Goal: Transaction & Acquisition: Purchase product/service

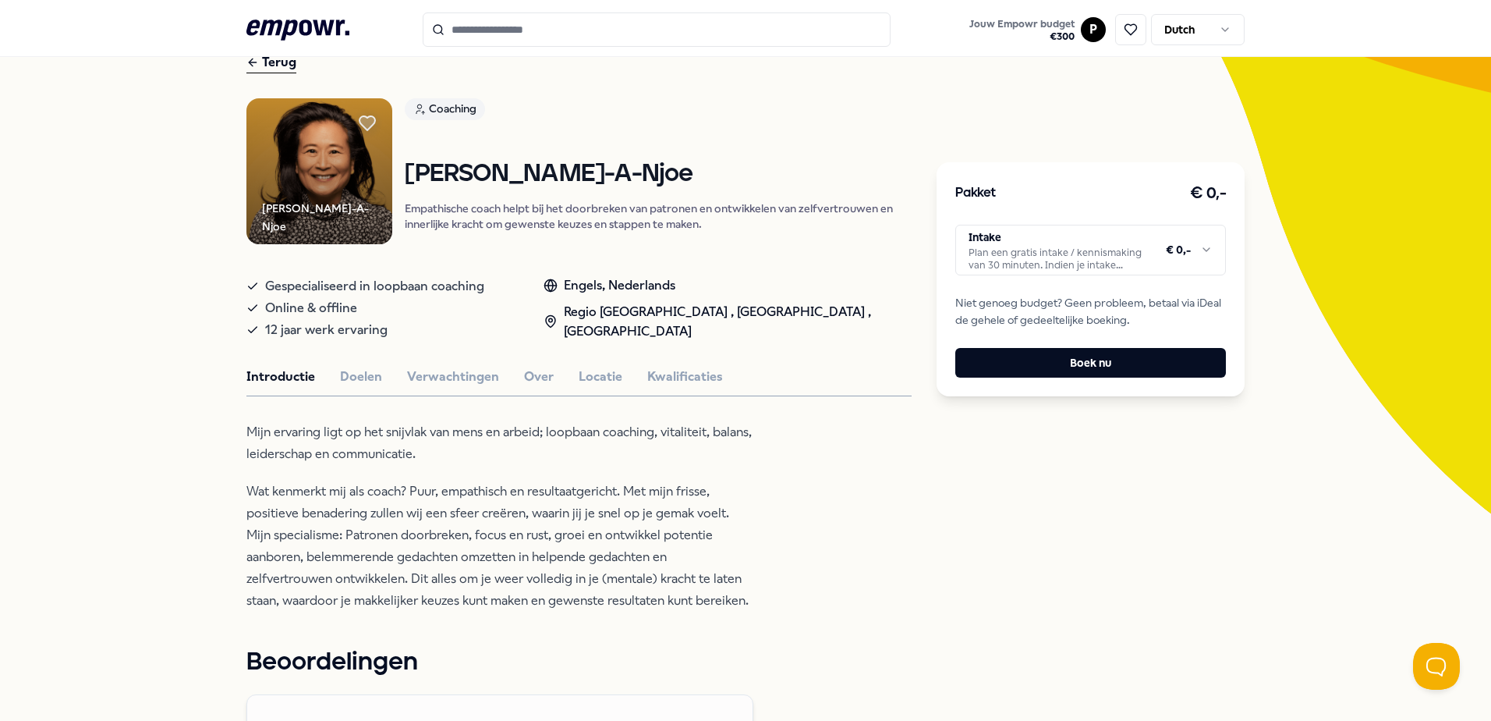
scroll to position [78, 0]
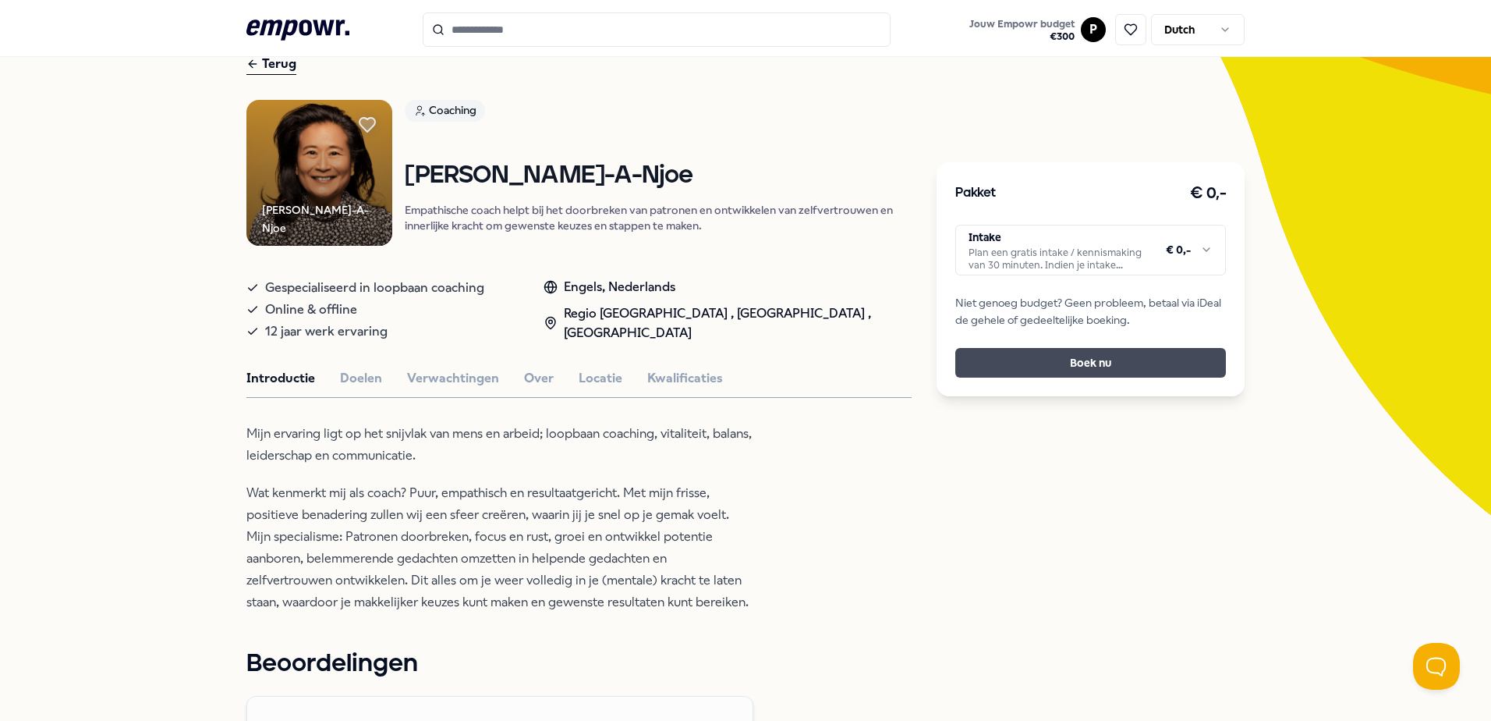
click at [991, 367] on button "Boek nu" at bounding box center [1091, 363] width 271 height 30
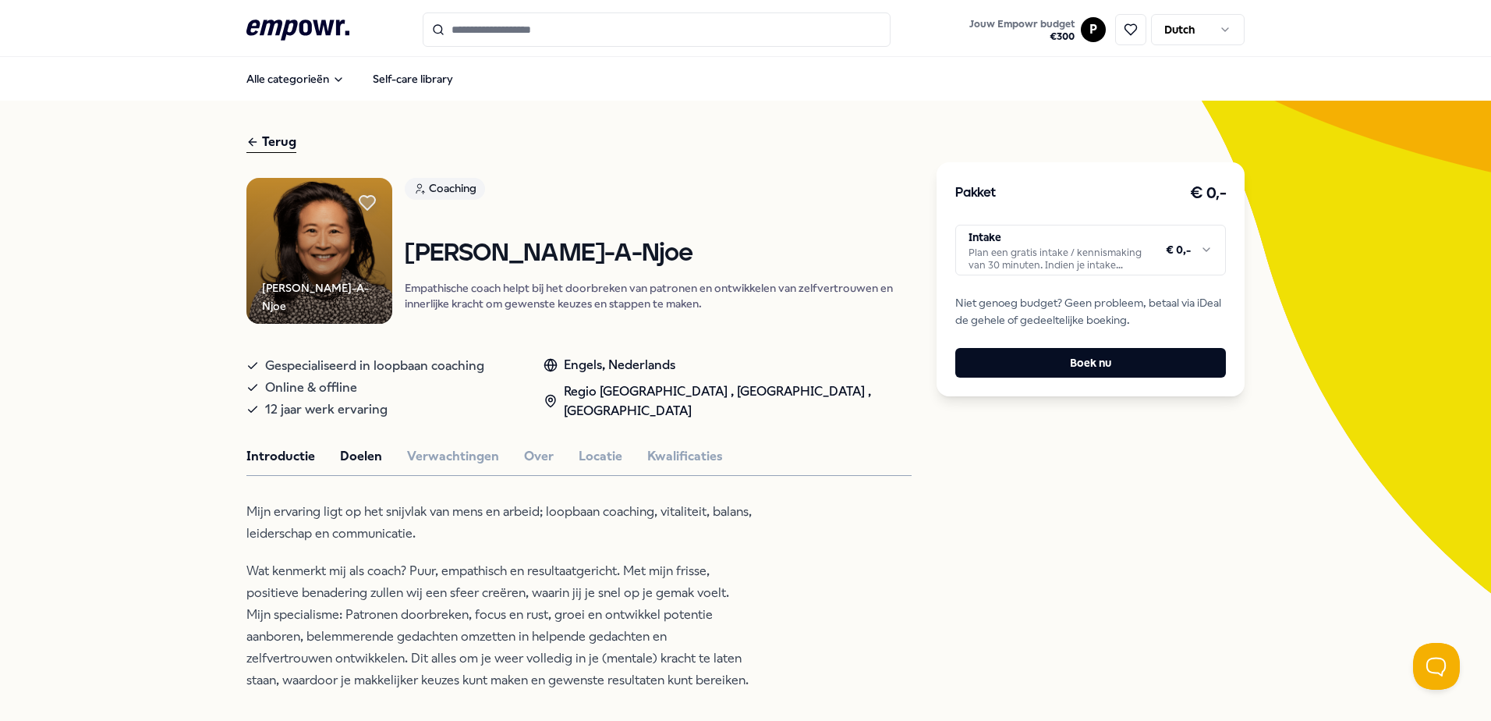
click at [362, 452] on button "Doelen" at bounding box center [361, 456] width 42 height 20
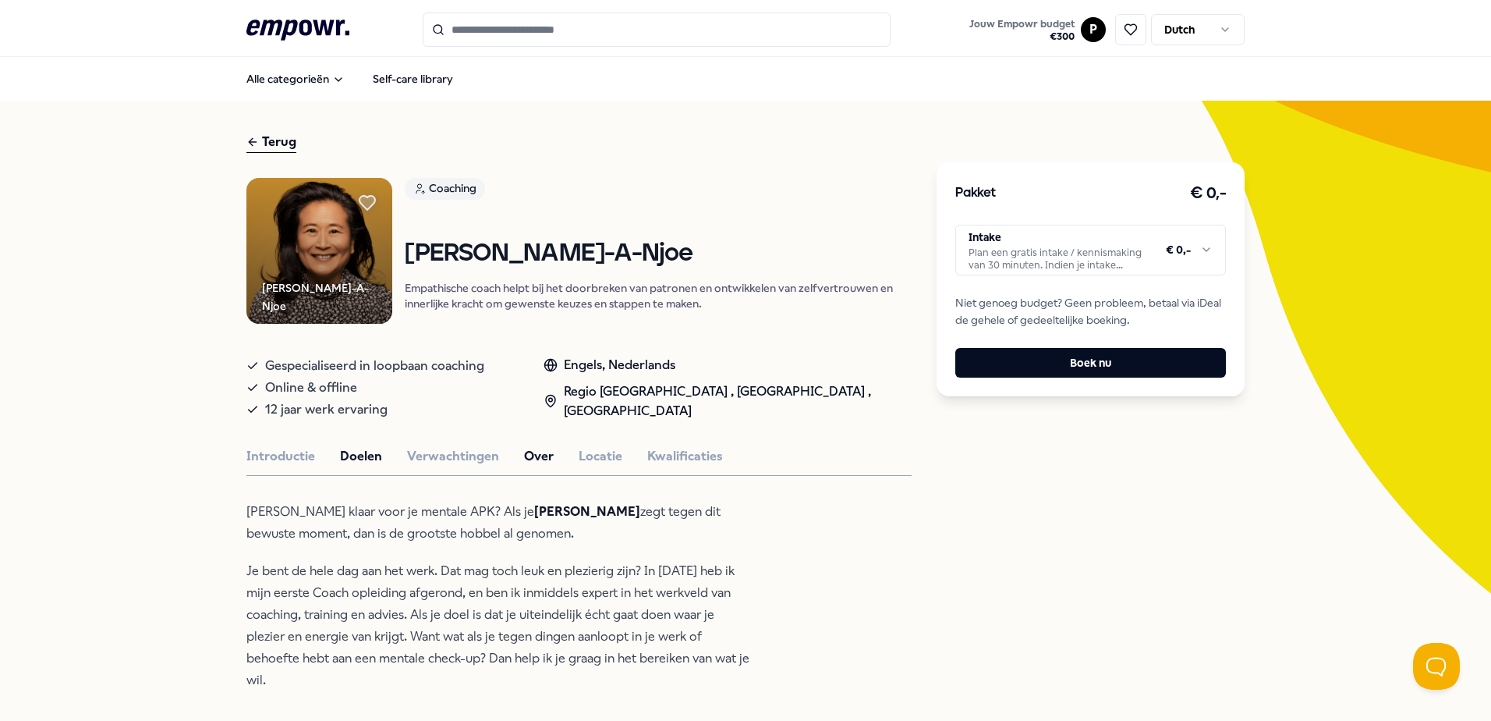
click at [541, 454] on button "Over" at bounding box center [539, 456] width 30 height 20
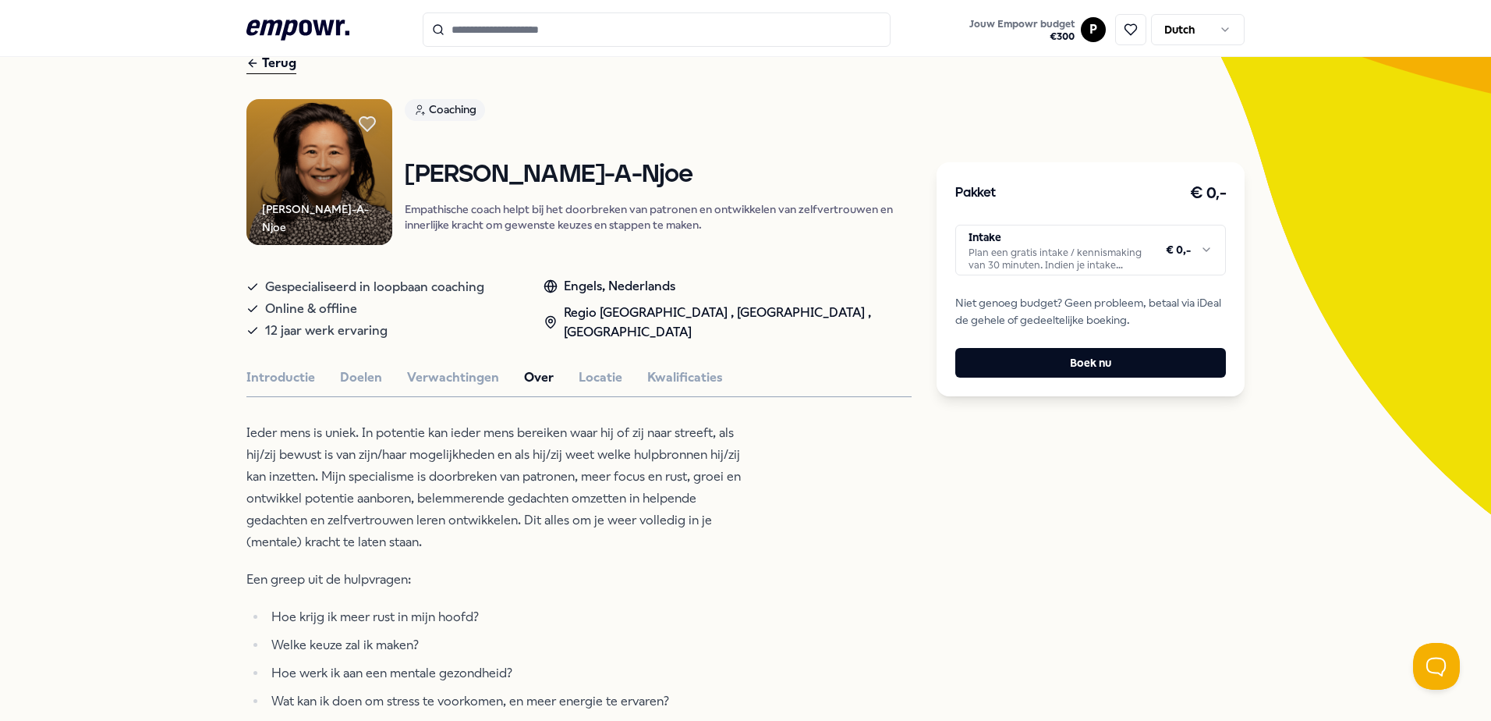
scroll to position [78, 0]
click at [583, 383] on button "Locatie" at bounding box center [601, 378] width 44 height 20
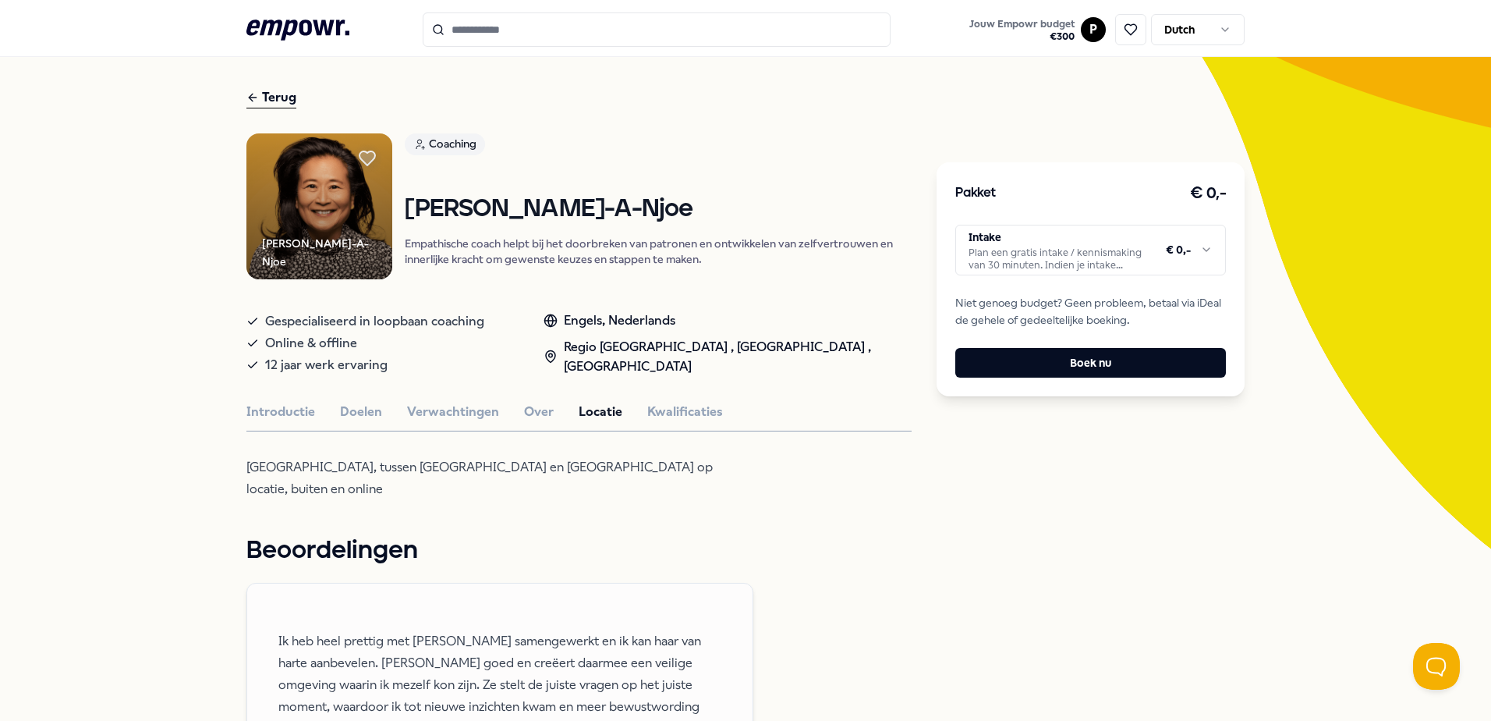
scroll to position [0, 0]
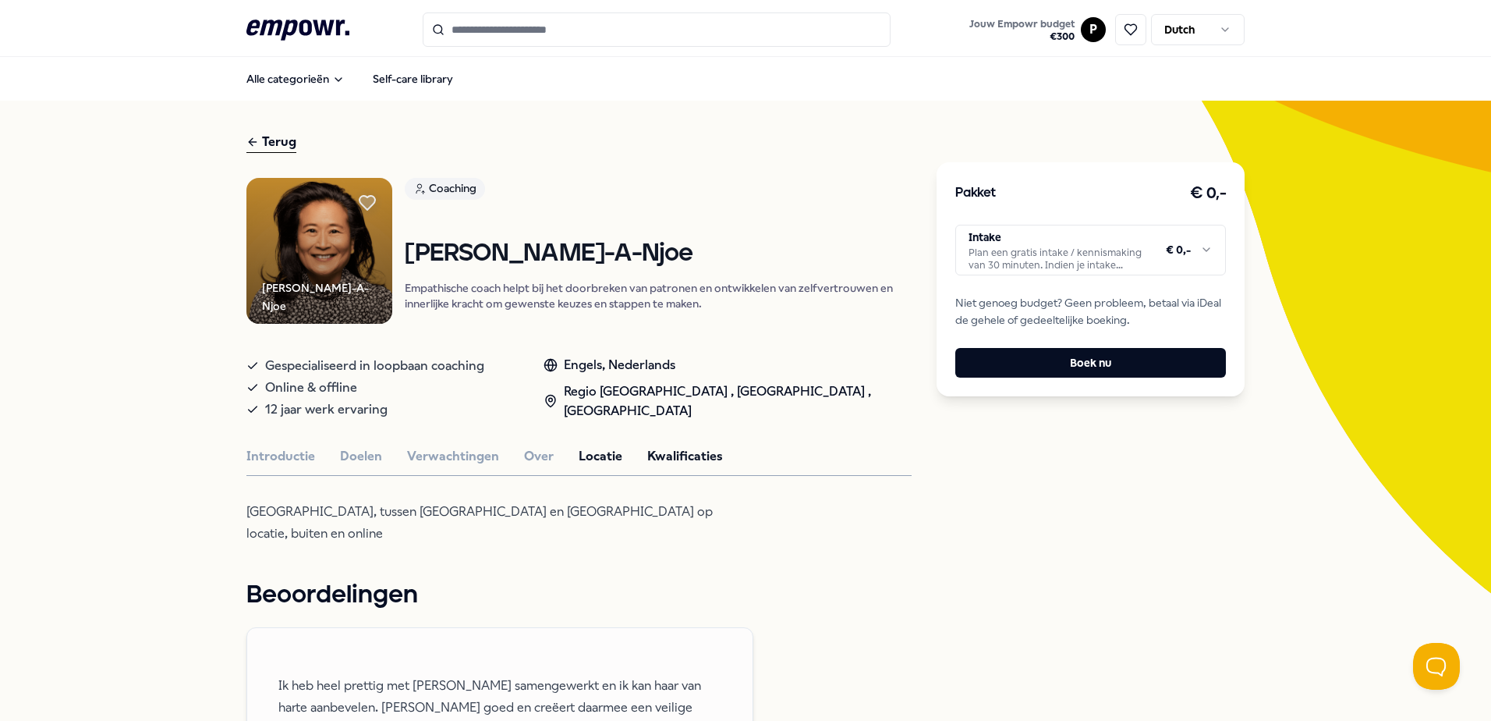
click at [675, 457] on button "Kwalificaties" at bounding box center [685, 456] width 76 height 20
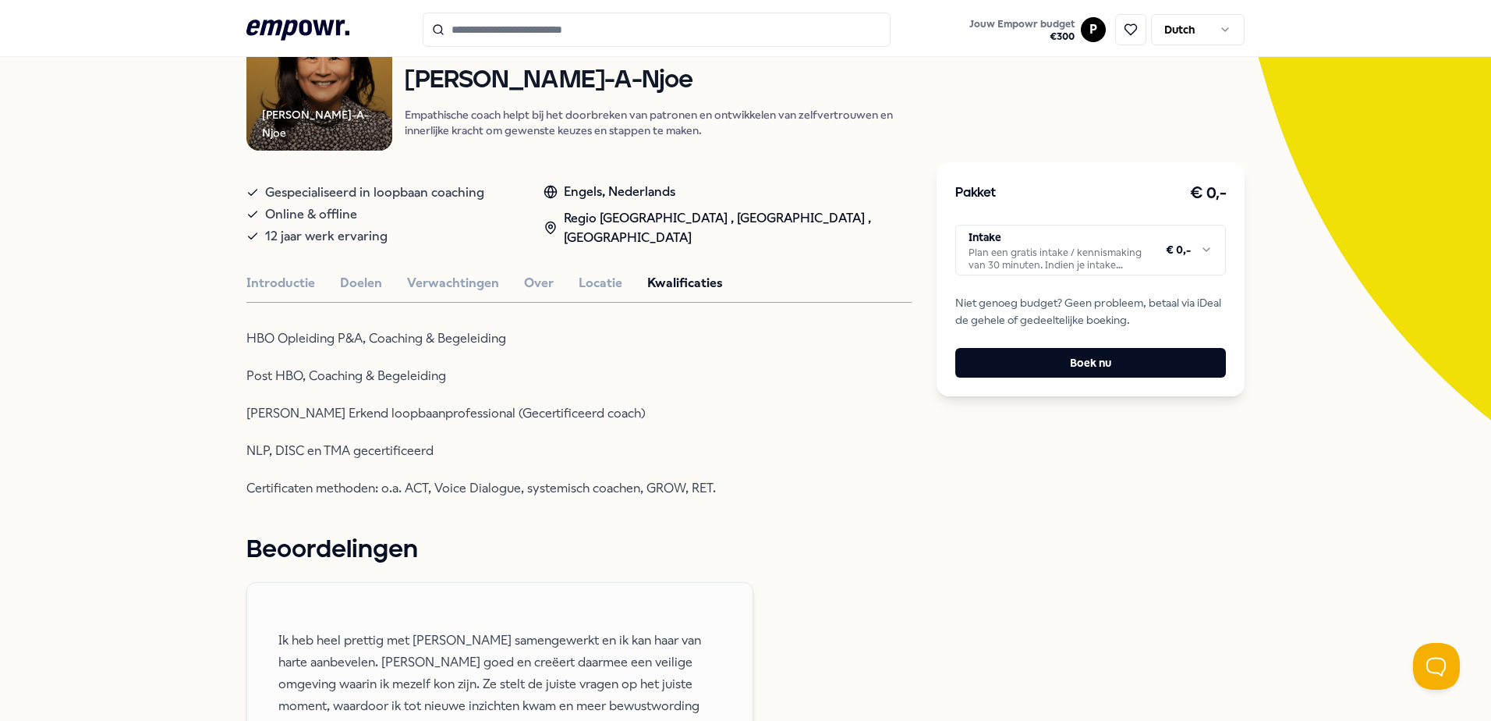
scroll to position [78, 0]
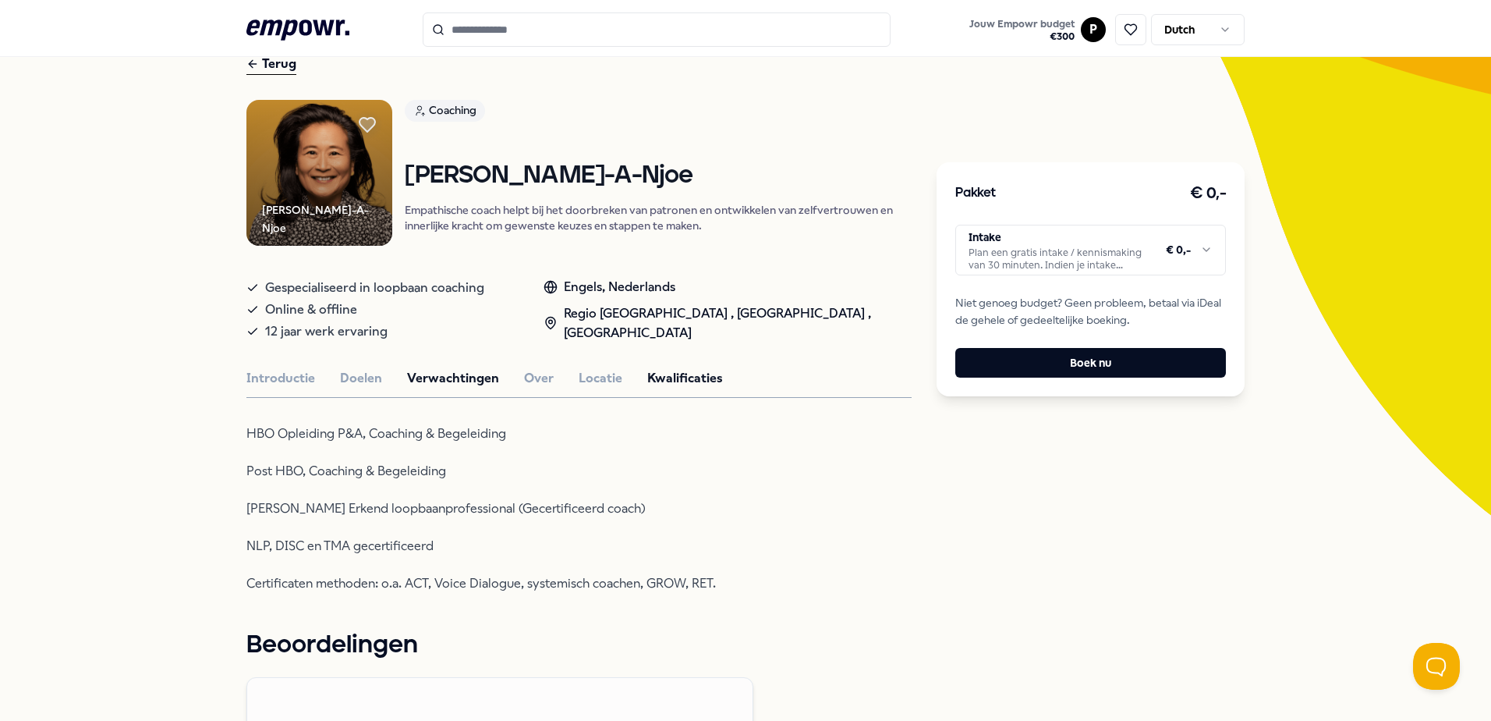
click at [470, 381] on button "Verwachtingen" at bounding box center [453, 378] width 92 height 20
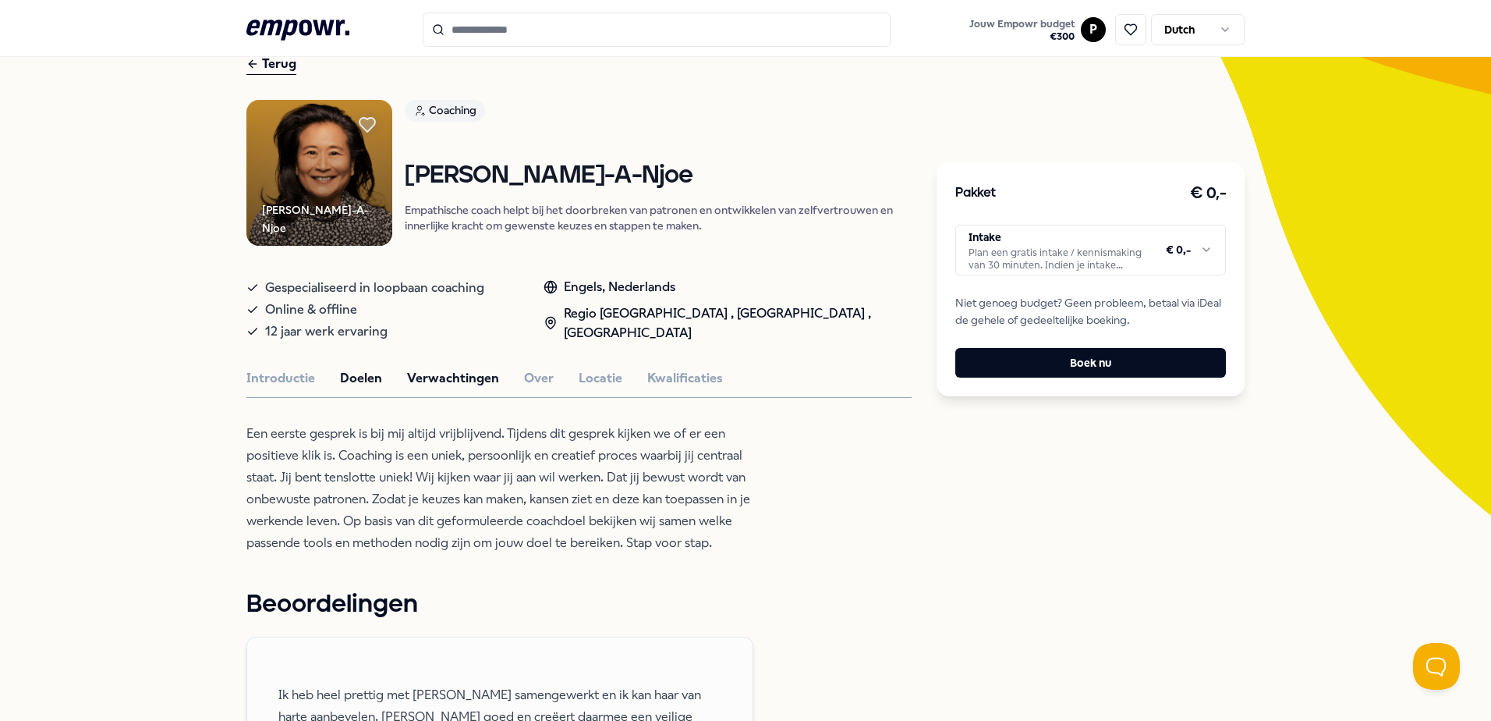
click at [369, 378] on button "Doelen" at bounding box center [361, 378] width 42 height 20
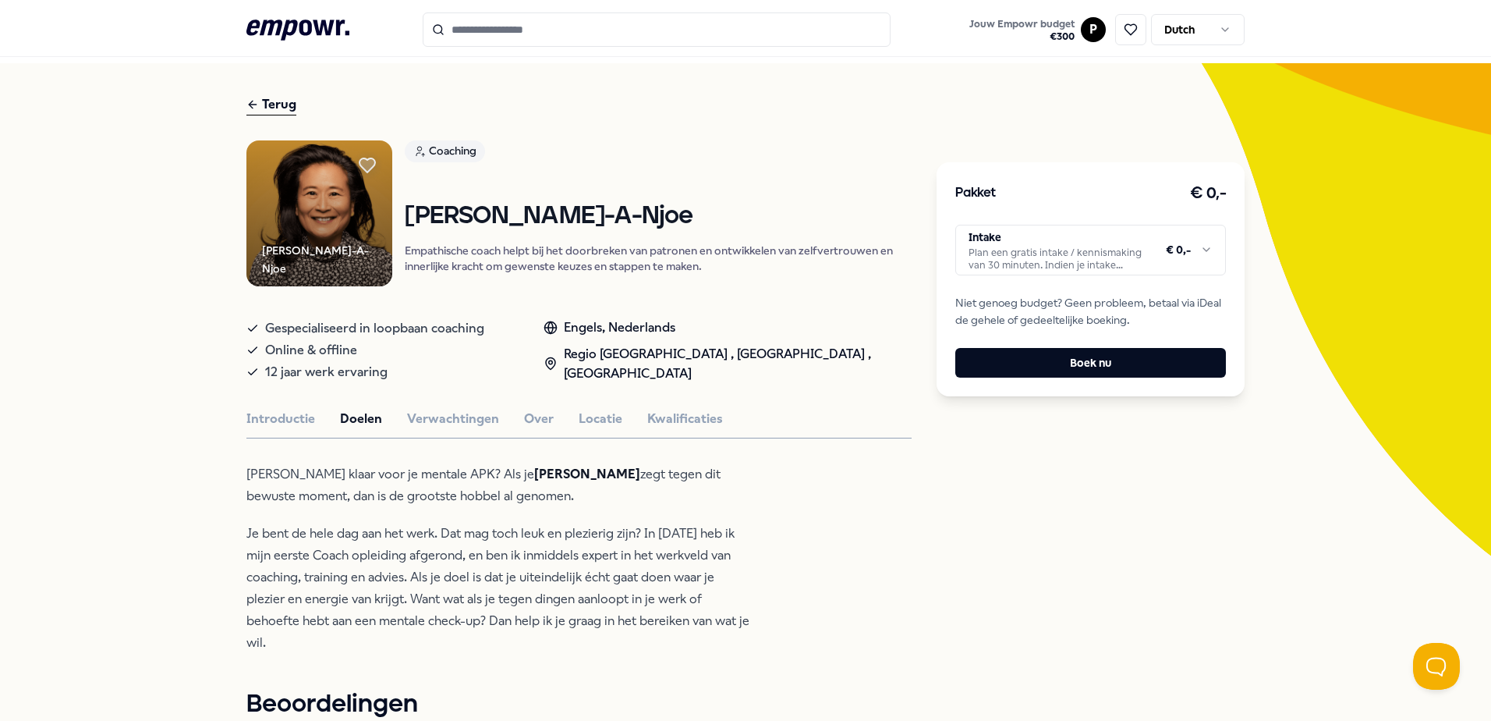
scroll to position [0, 0]
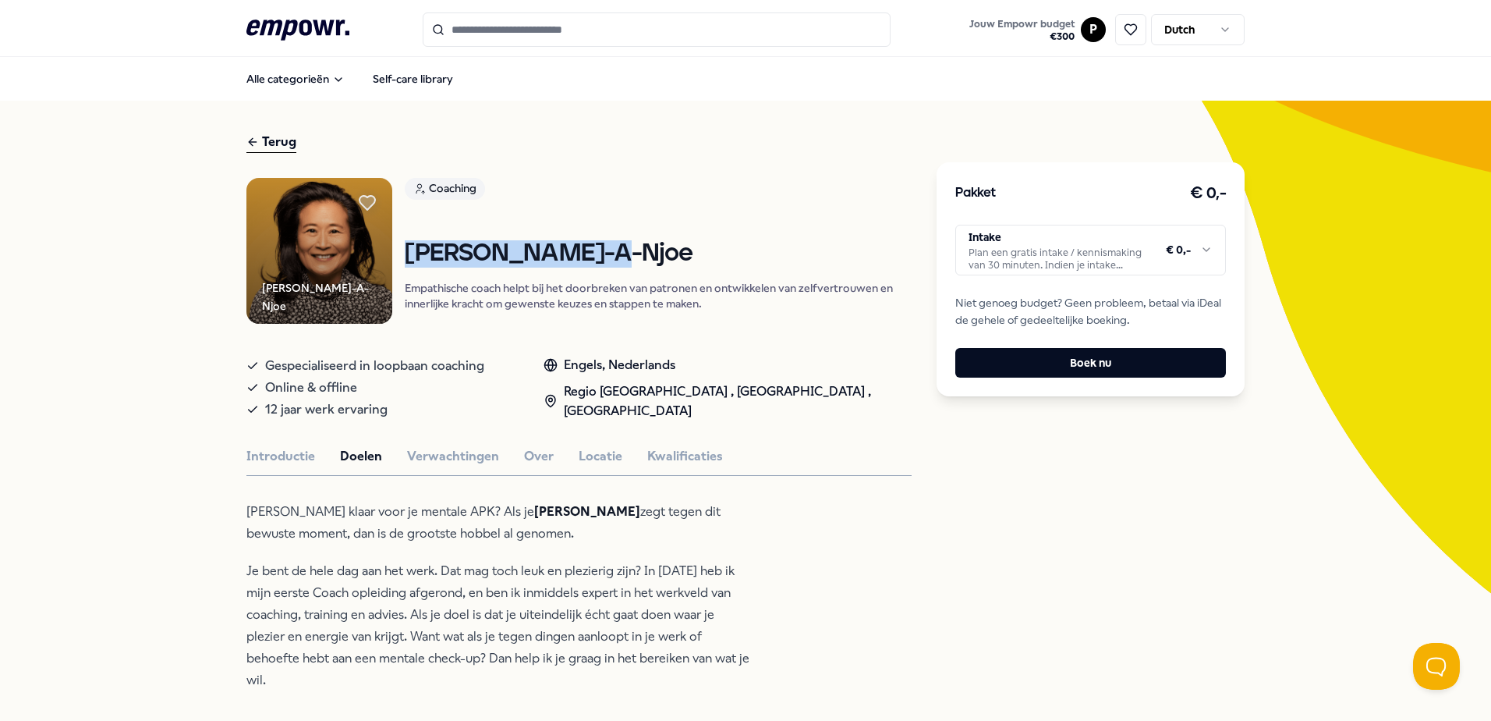
drag, startPoint x: 605, startPoint y: 255, endPoint x: 400, endPoint y: 246, distance: 204.6
click at [405, 247] on h1 "Carol Lo-A-Njoe" at bounding box center [658, 253] width 507 height 27
copy h1 "Carol Lo-A-Njoe"
click at [825, 312] on div "Coaching Carol Lo-A-Njoe Empathische coach helpt bij het doorbreken van patrone…" at bounding box center [658, 251] width 507 height 146
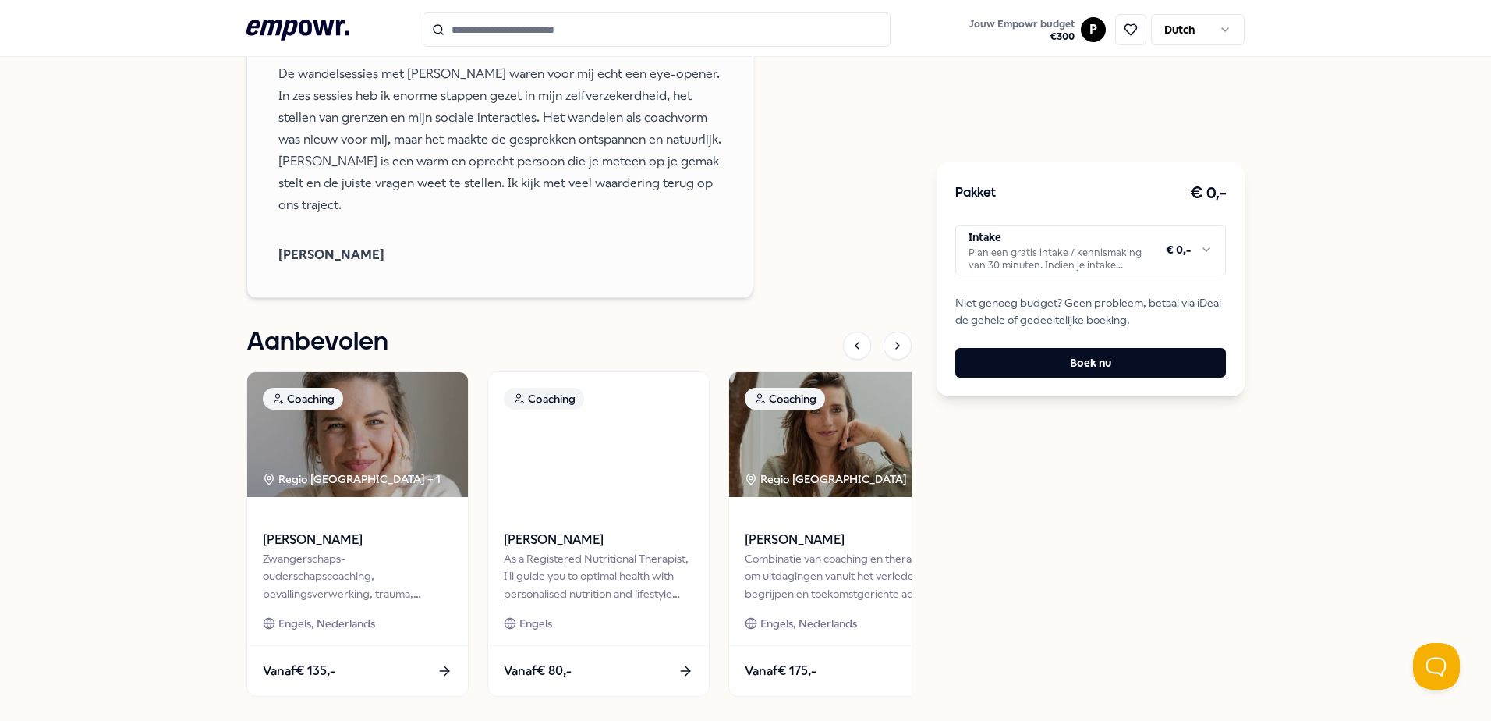
scroll to position [1403, 0]
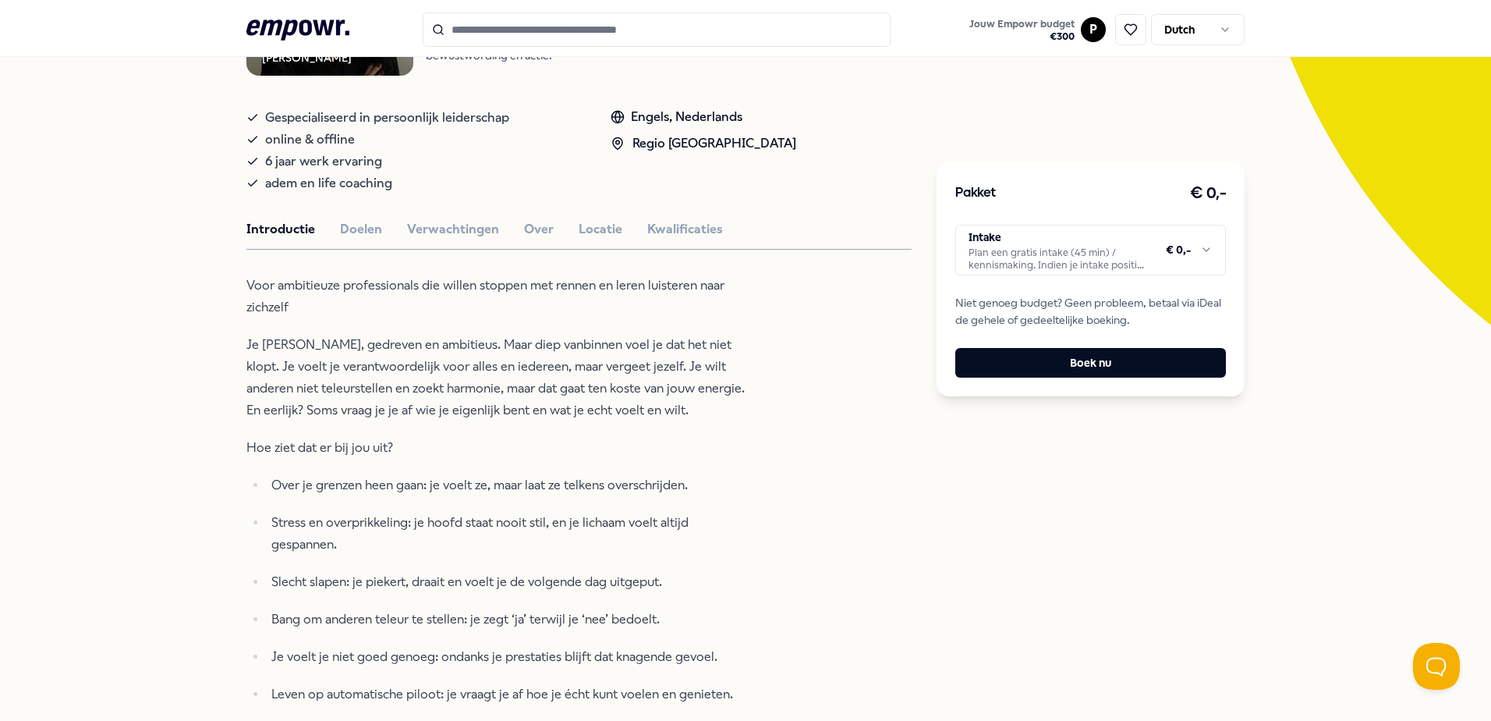
scroll to position [312, 0]
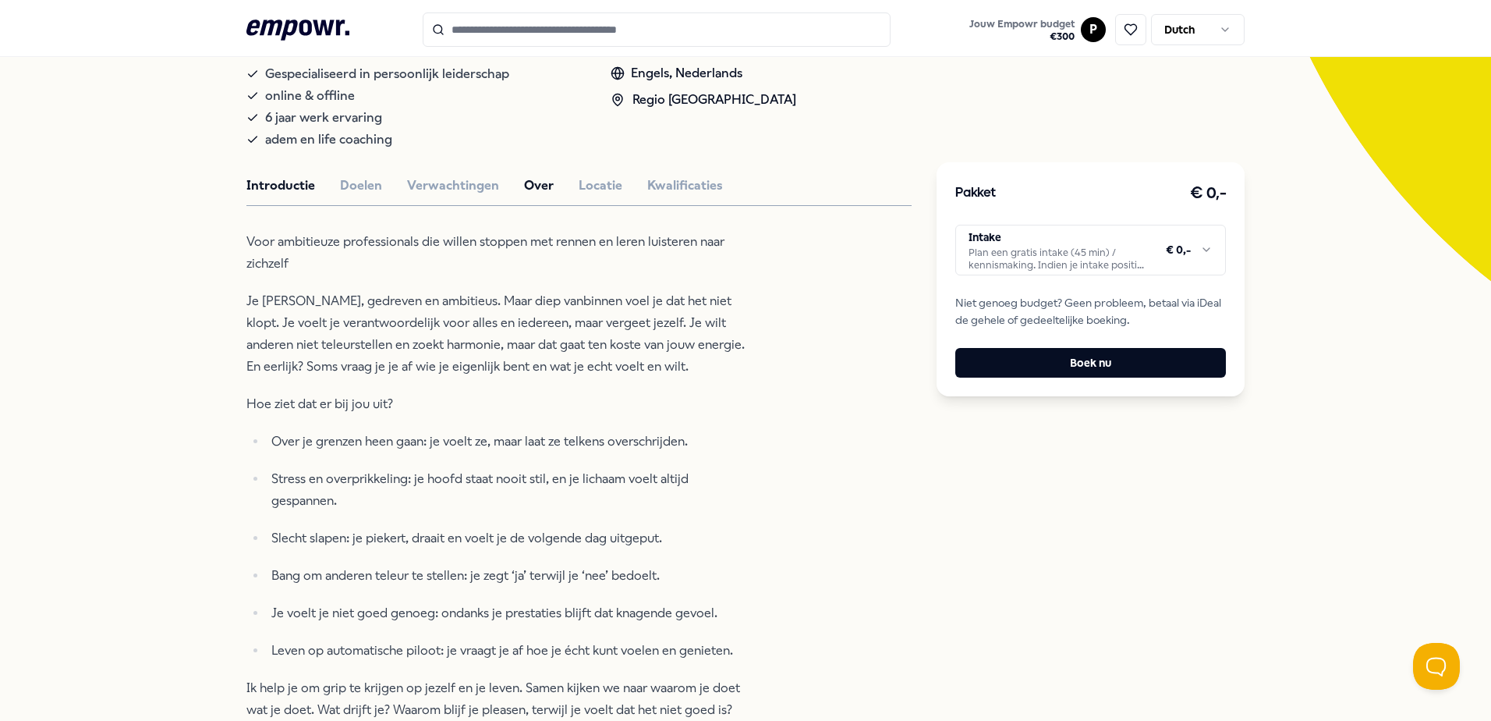
click at [524, 179] on button "Over" at bounding box center [539, 186] width 30 height 20
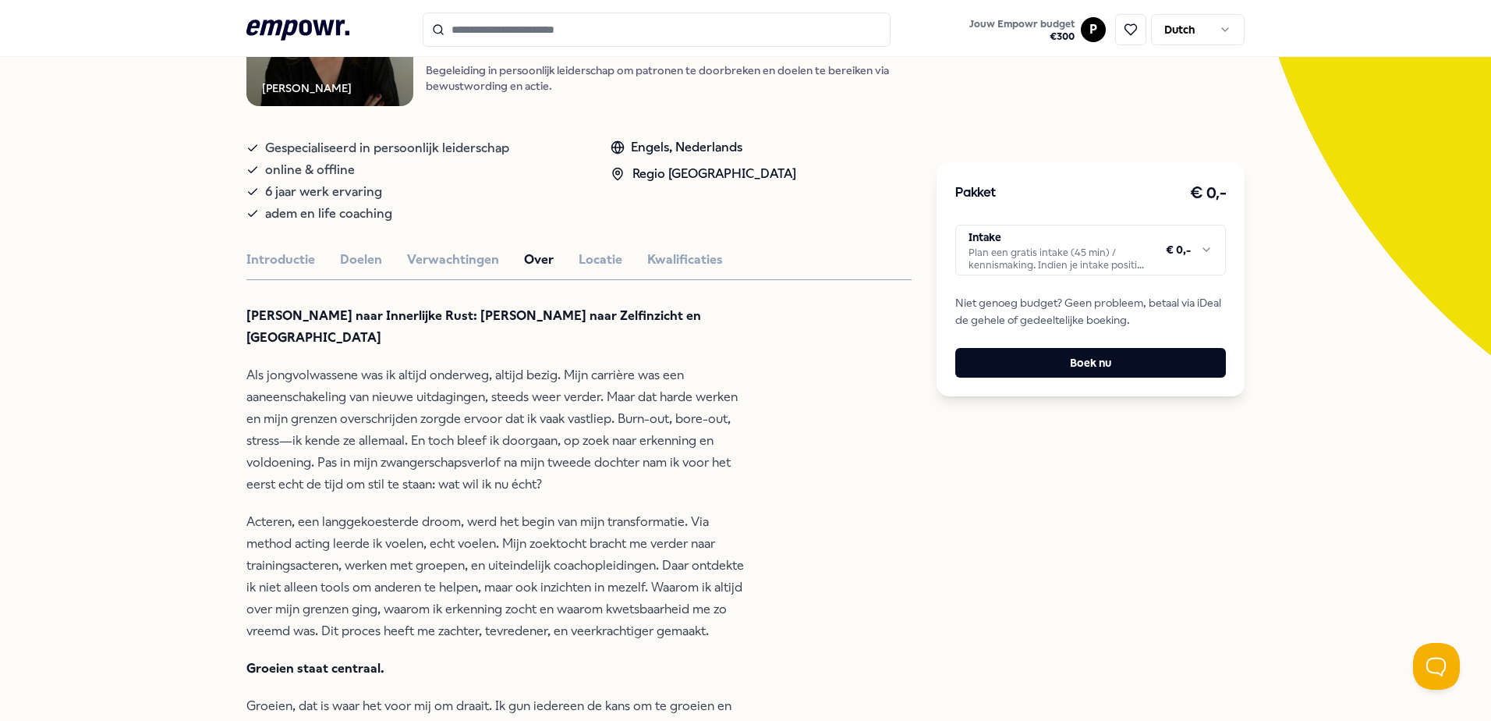
scroll to position [0, 0]
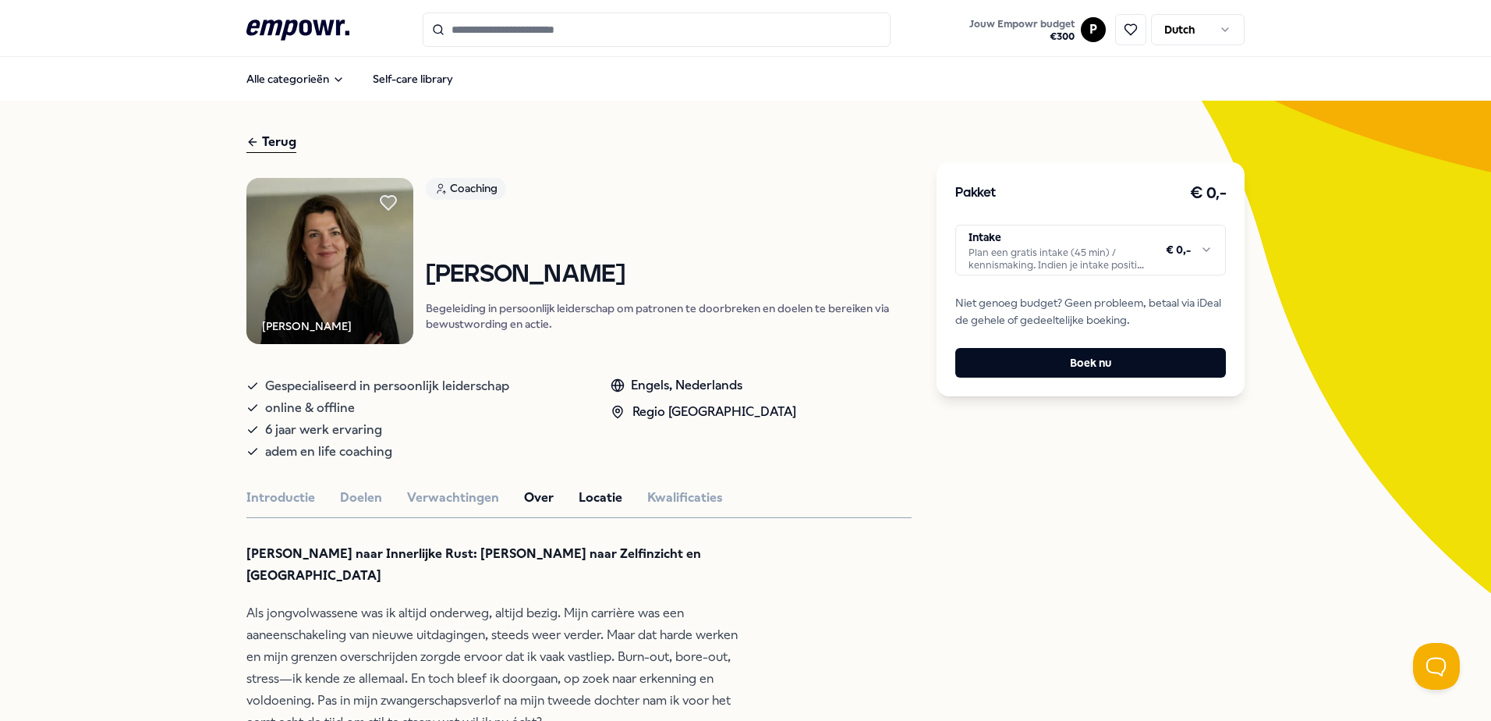
click at [579, 493] on button "Locatie" at bounding box center [601, 498] width 44 height 20
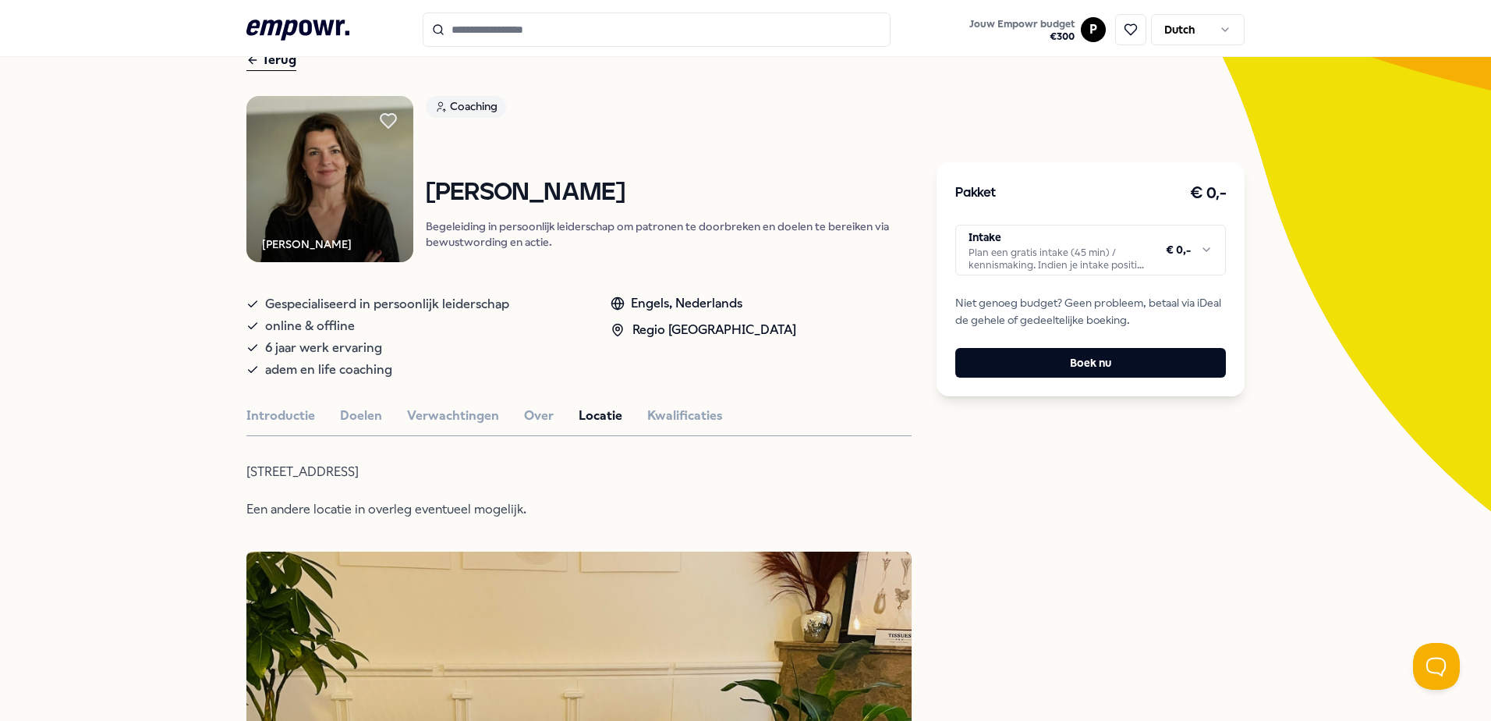
scroll to position [78, 0]
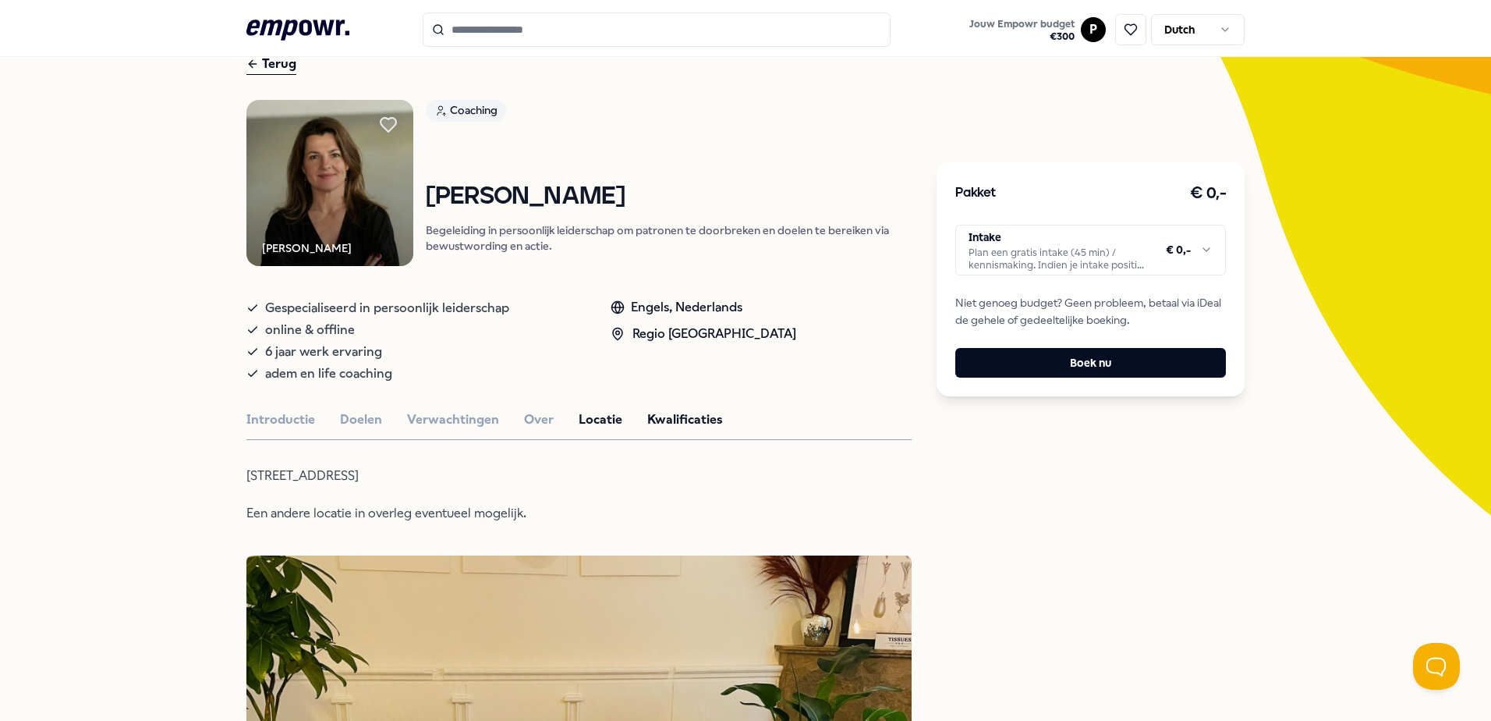
click at [679, 420] on button "Kwalificaties" at bounding box center [685, 420] width 76 height 20
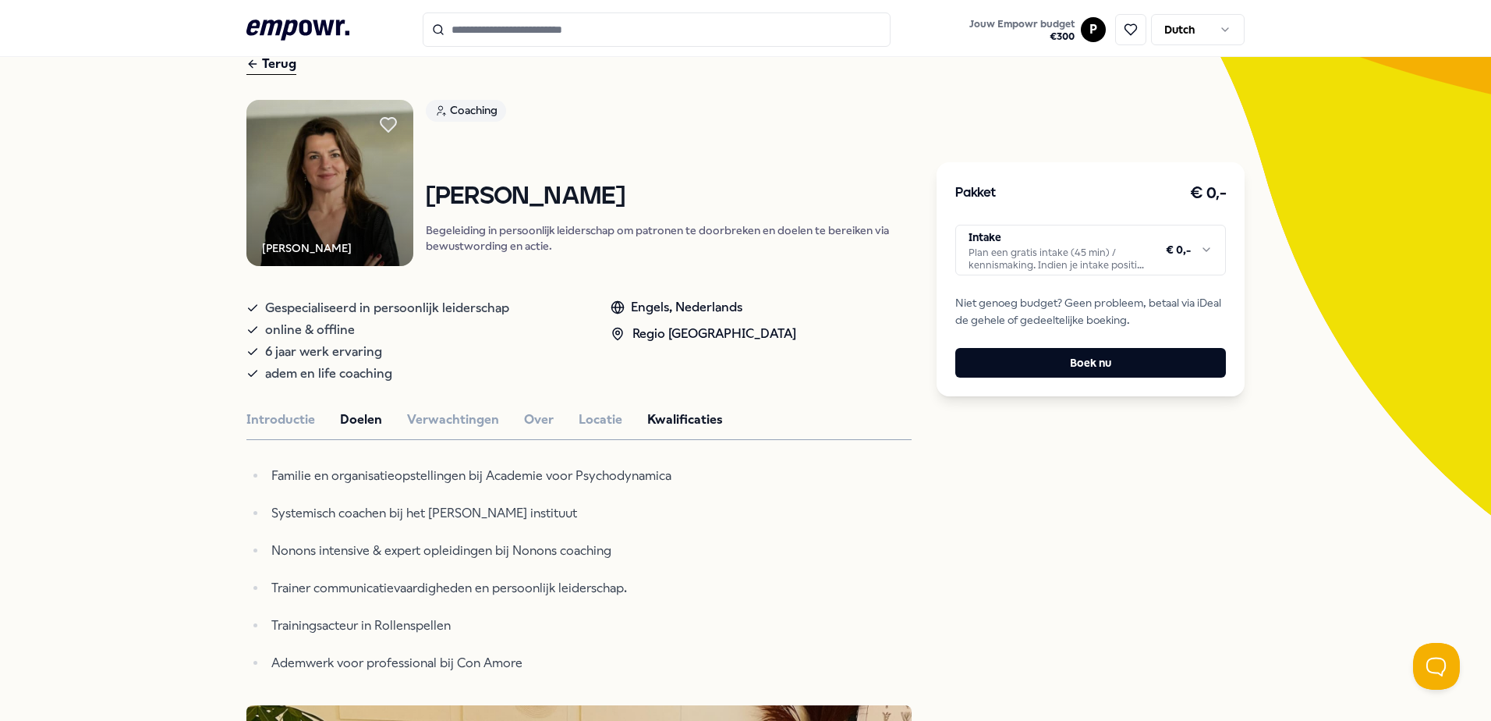
click at [354, 427] on button "Doelen" at bounding box center [361, 420] width 42 height 20
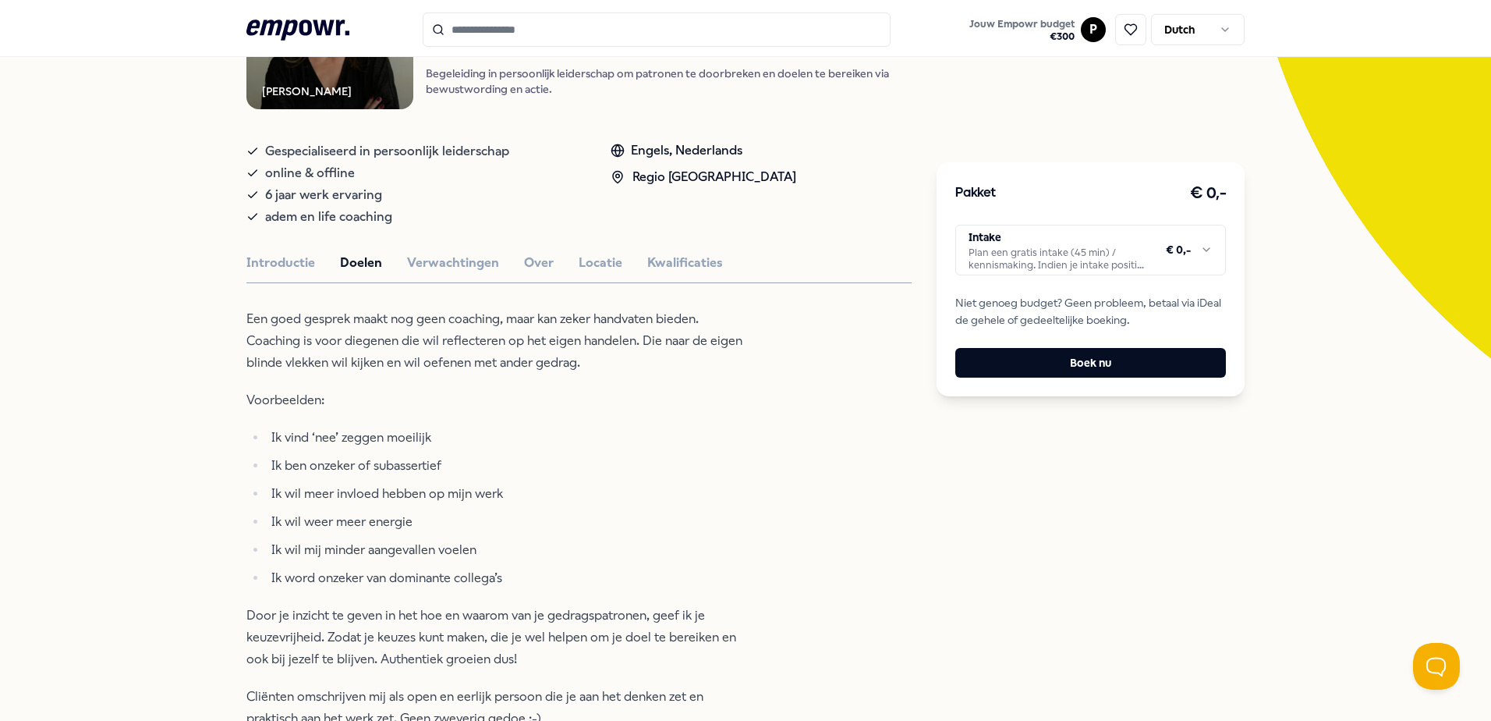
scroll to position [234, 0]
click at [699, 271] on button "Kwalificaties" at bounding box center [685, 264] width 76 height 20
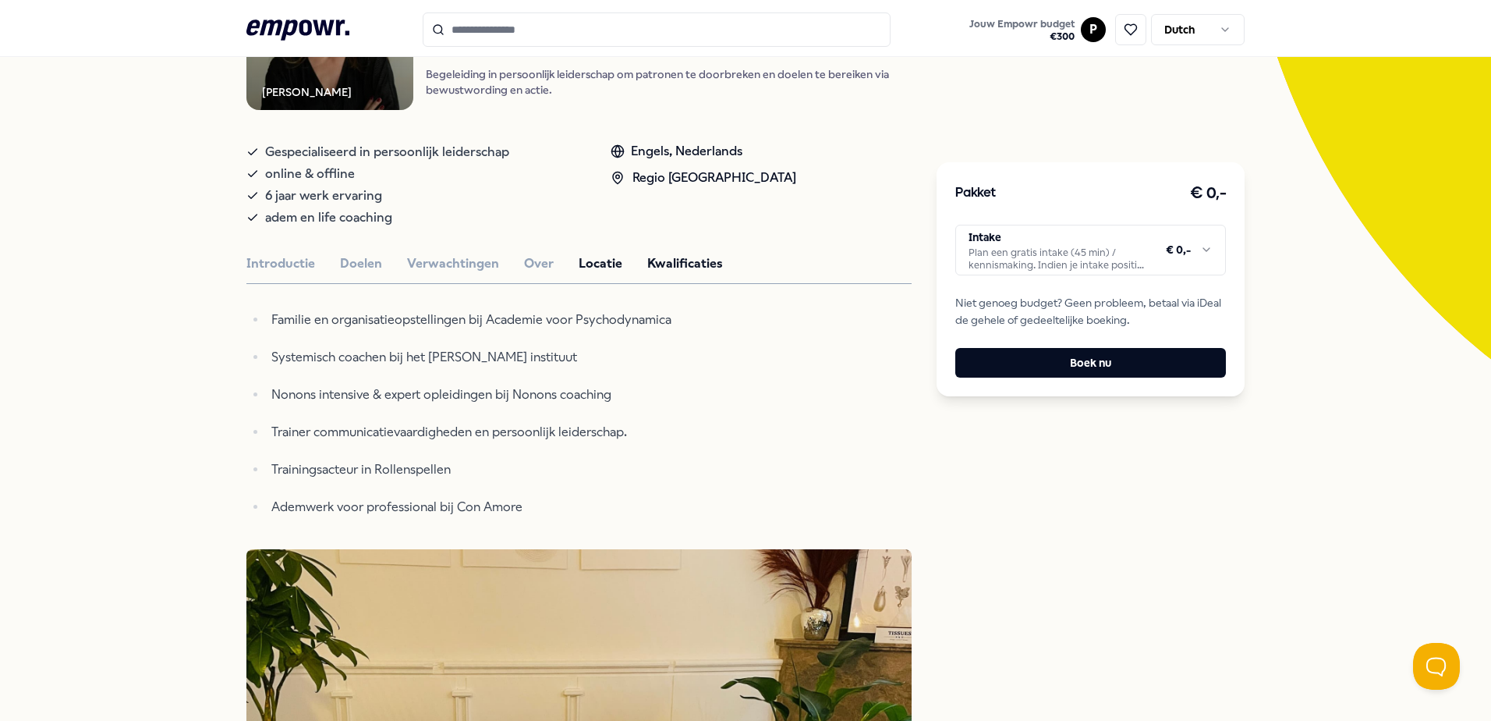
click at [597, 269] on button "Locatie" at bounding box center [601, 264] width 44 height 20
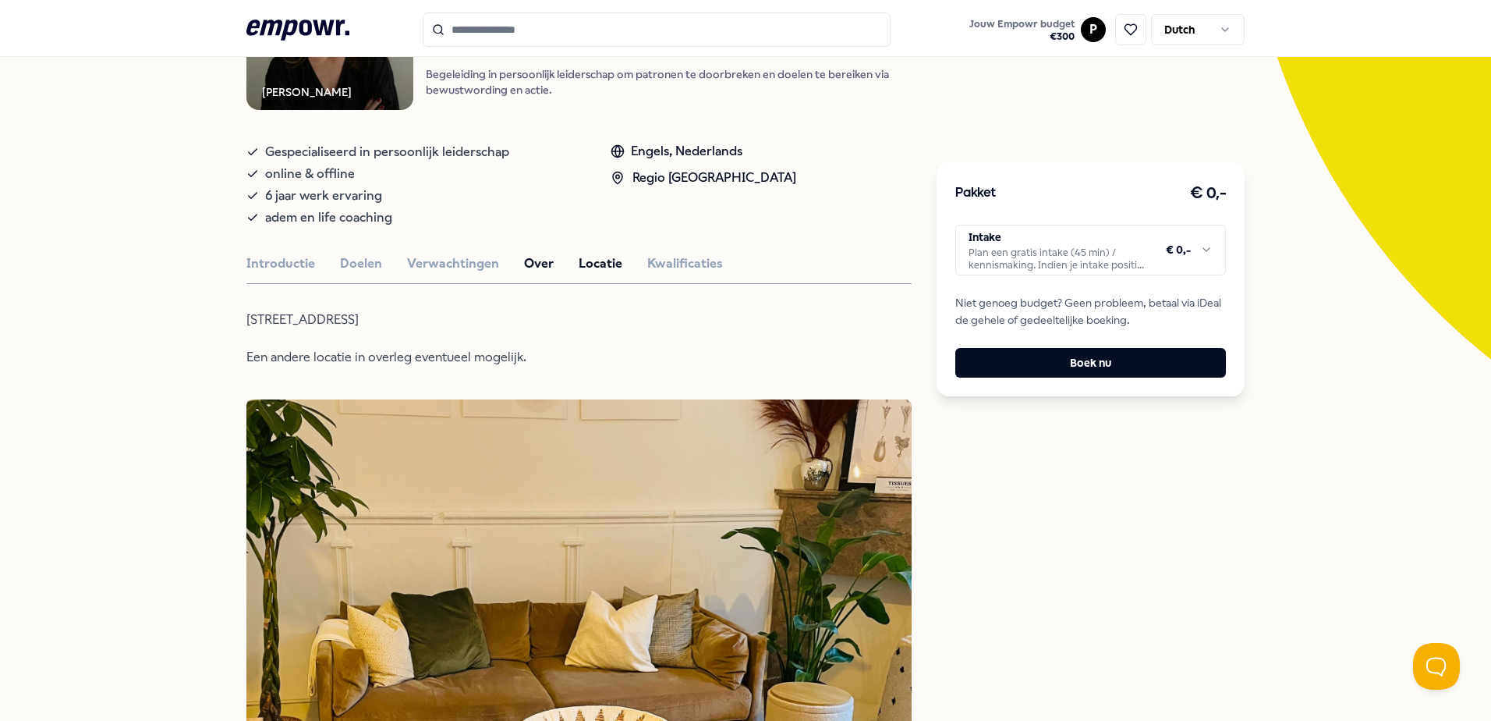
click at [524, 271] on button "Over" at bounding box center [539, 264] width 30 height 20
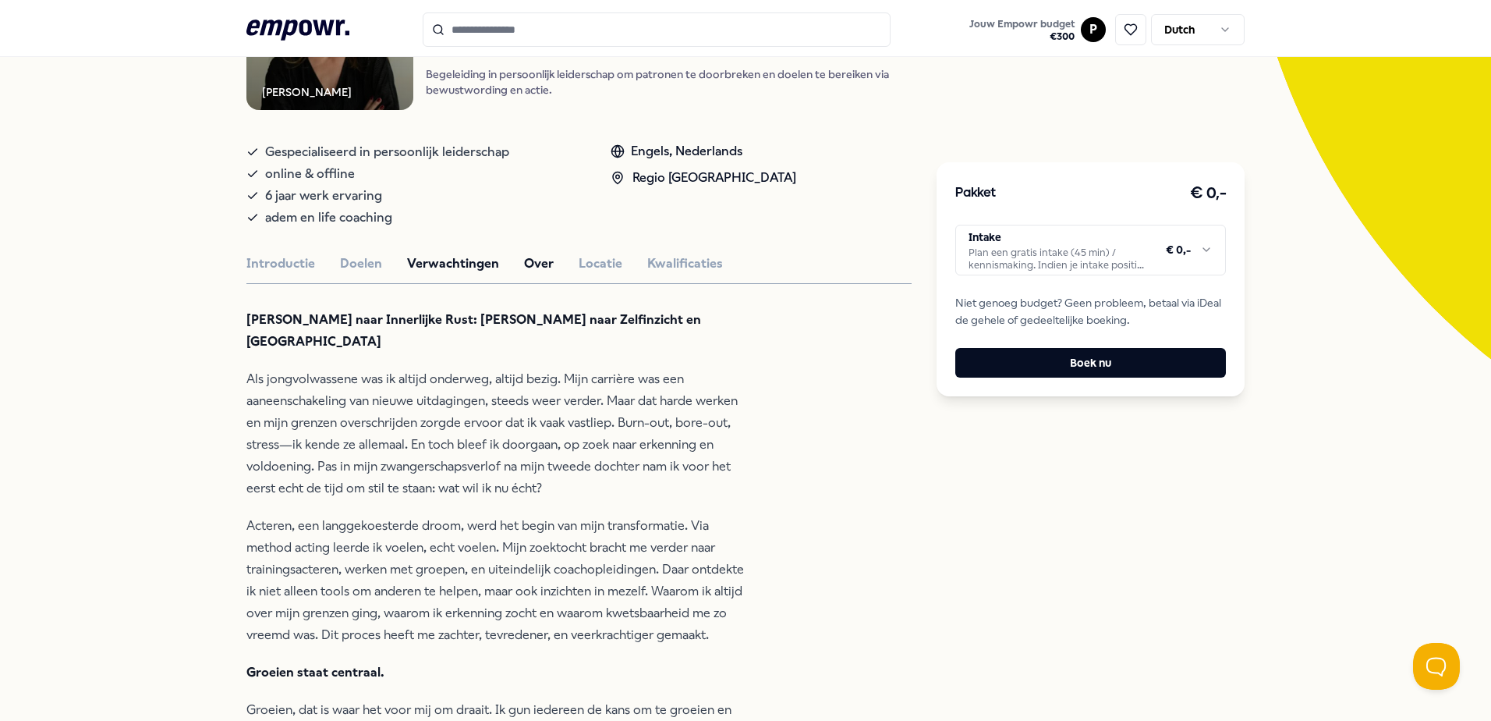
click at [449, 272] on button "Verwachtingen" at bounding box center [453, 264] width 92 height 20
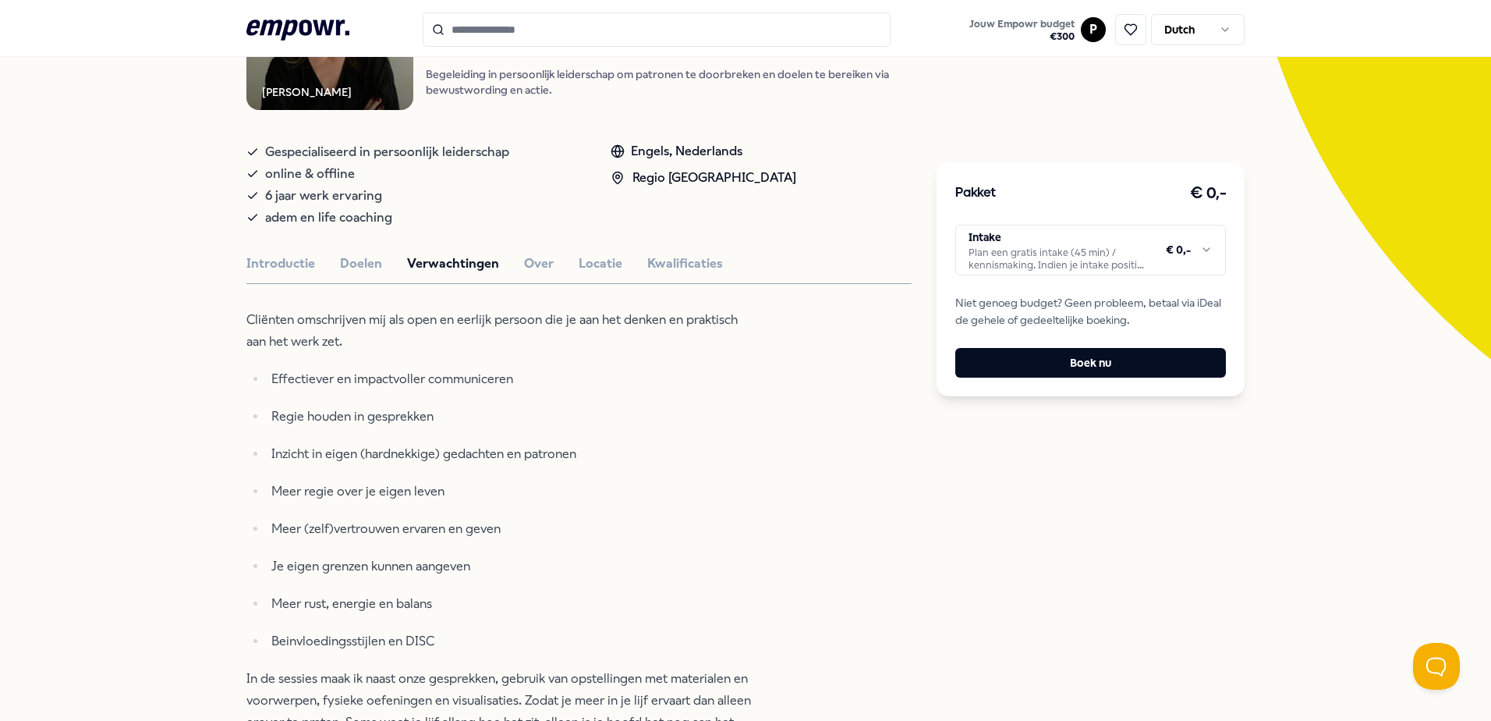
click at [352, 270] on button "Doelen" at bounding box center [361, 264] width 42 height 20
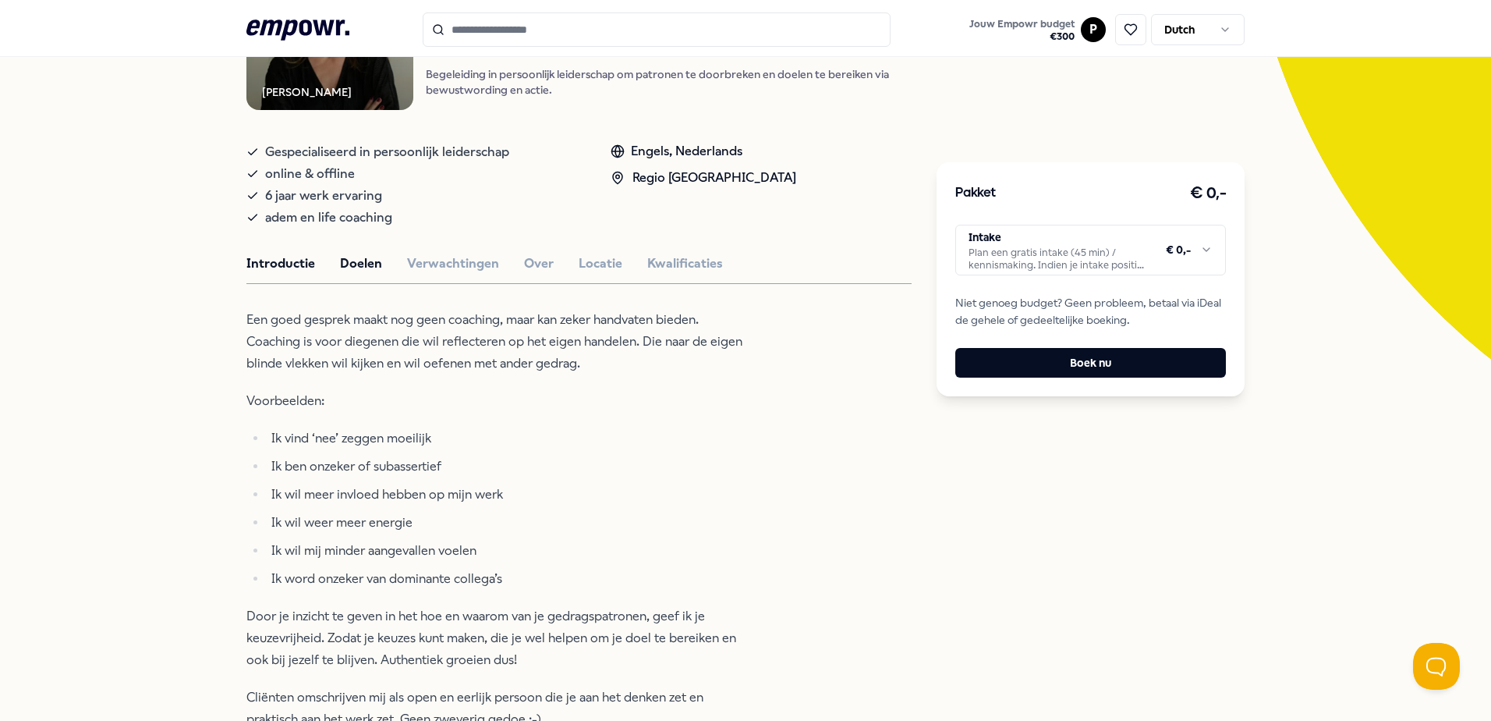
click at [269, 268] on button "Introductie" at bounding box center [281, 264] width 69 height 20
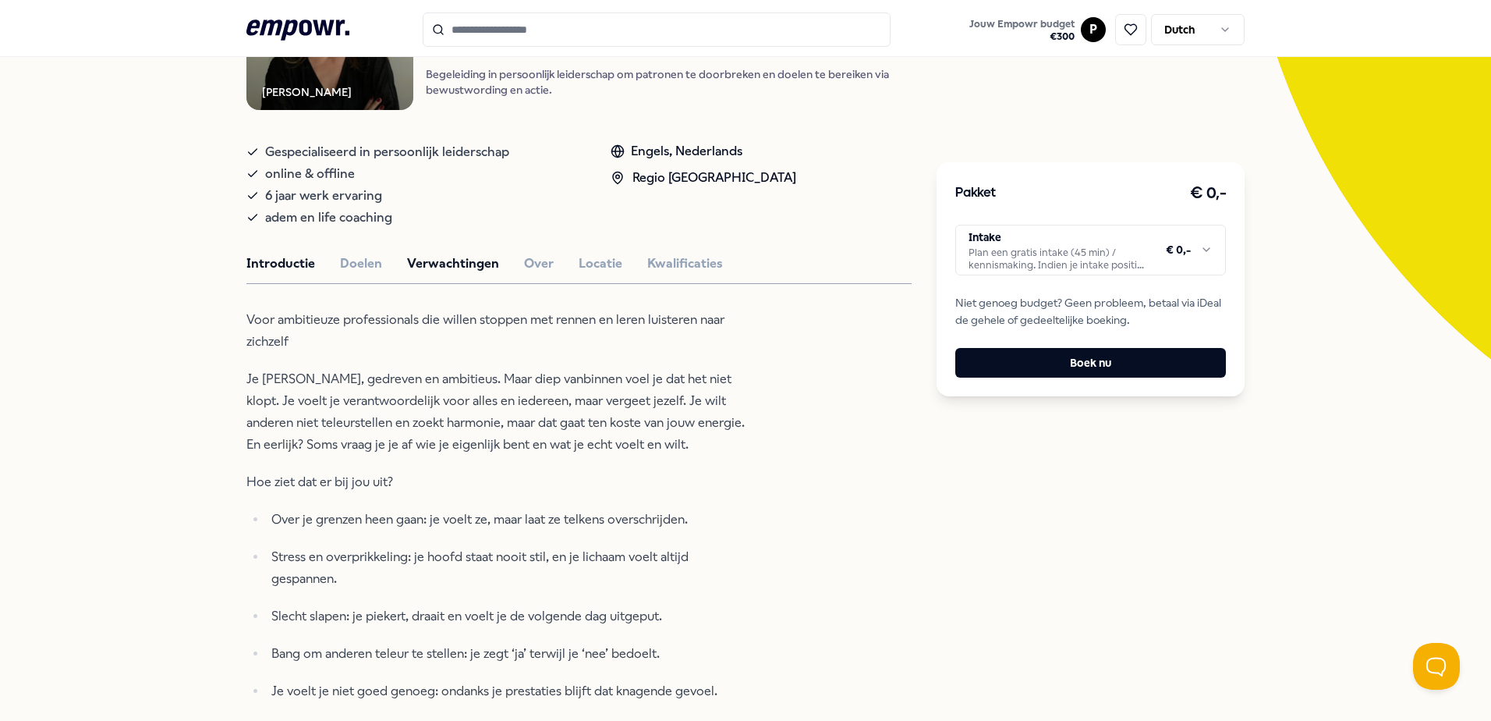
click at [407, 261] on button "Verwachtingen" at bounding box center [453, 264] width 92 height 20
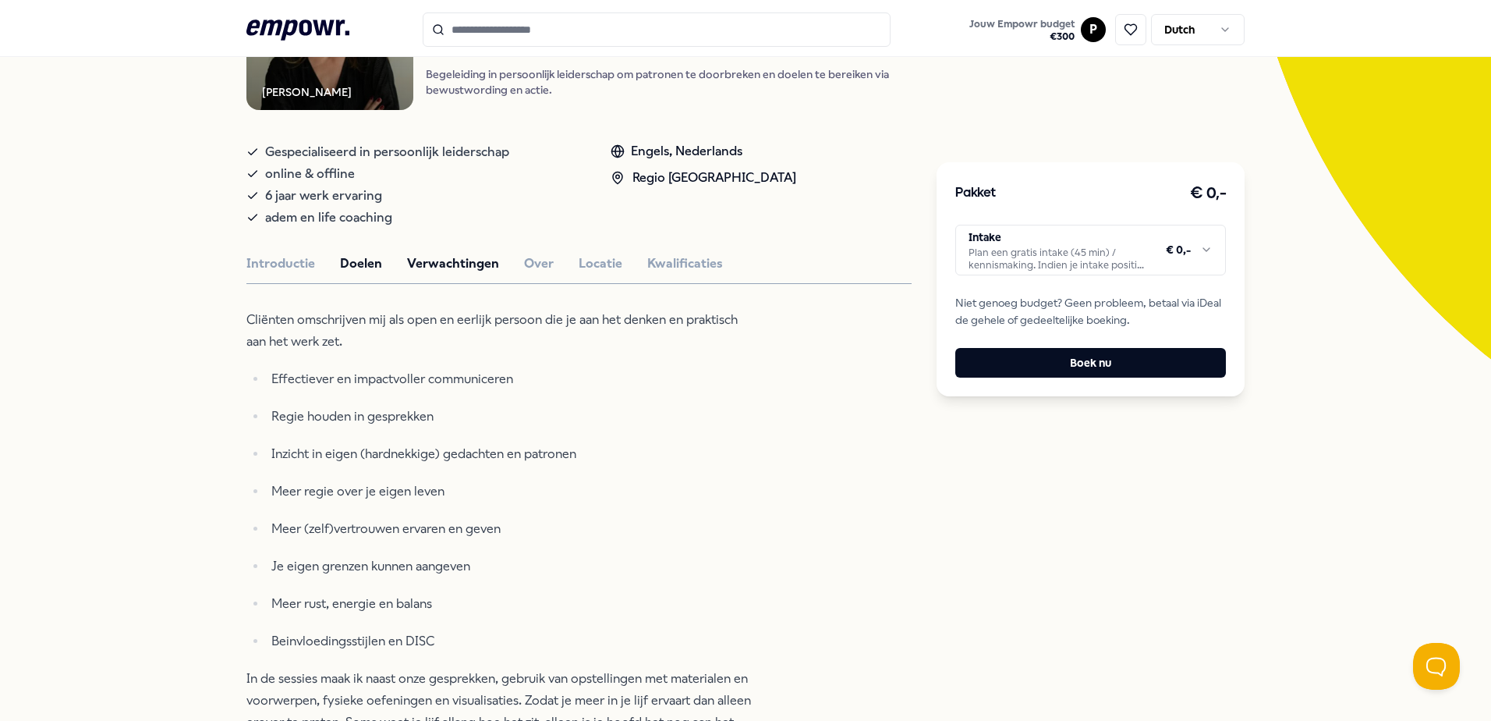
click at [361, 257] on button "Doelen" at bounding box center [361, 264] width 42 height 20
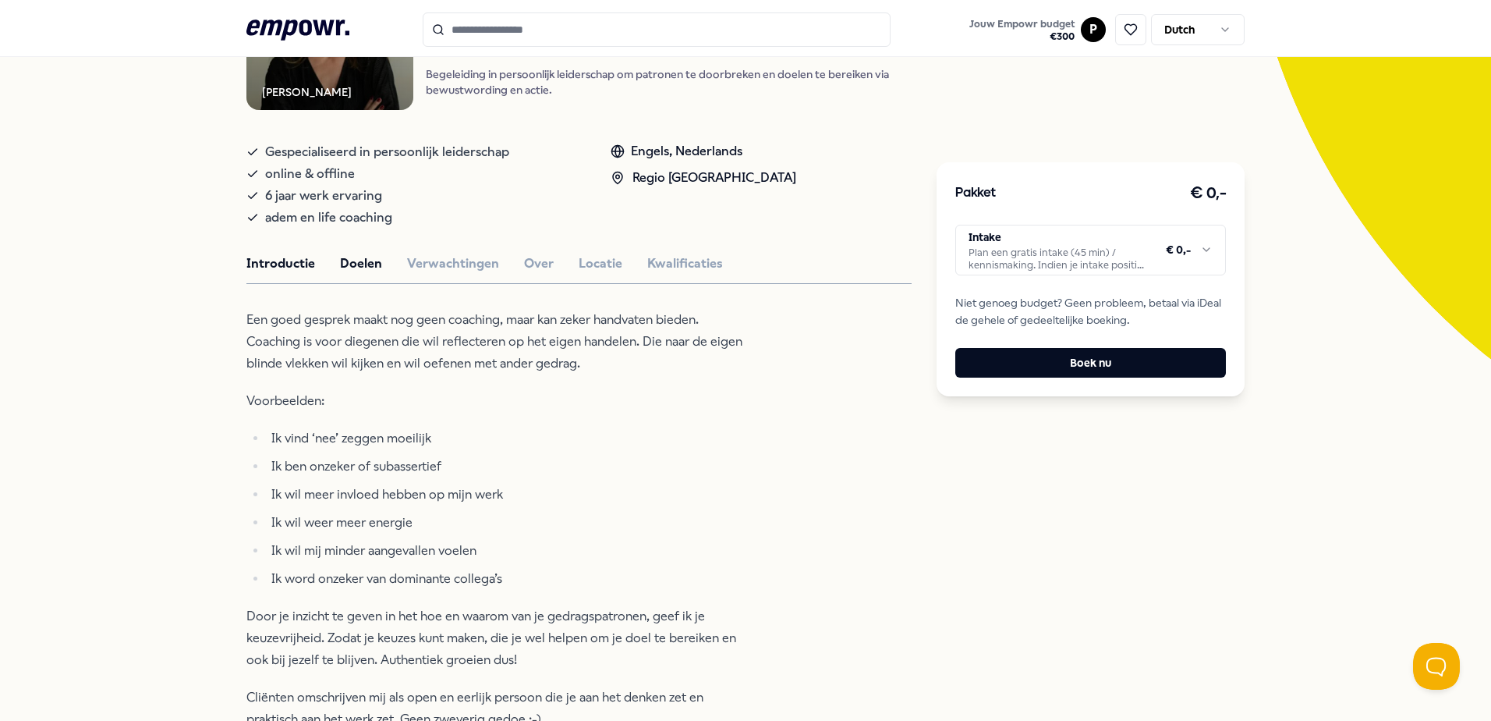
click at [290, 257] on button "Introductie" at bounding box center [281, 264] width 69 height 20
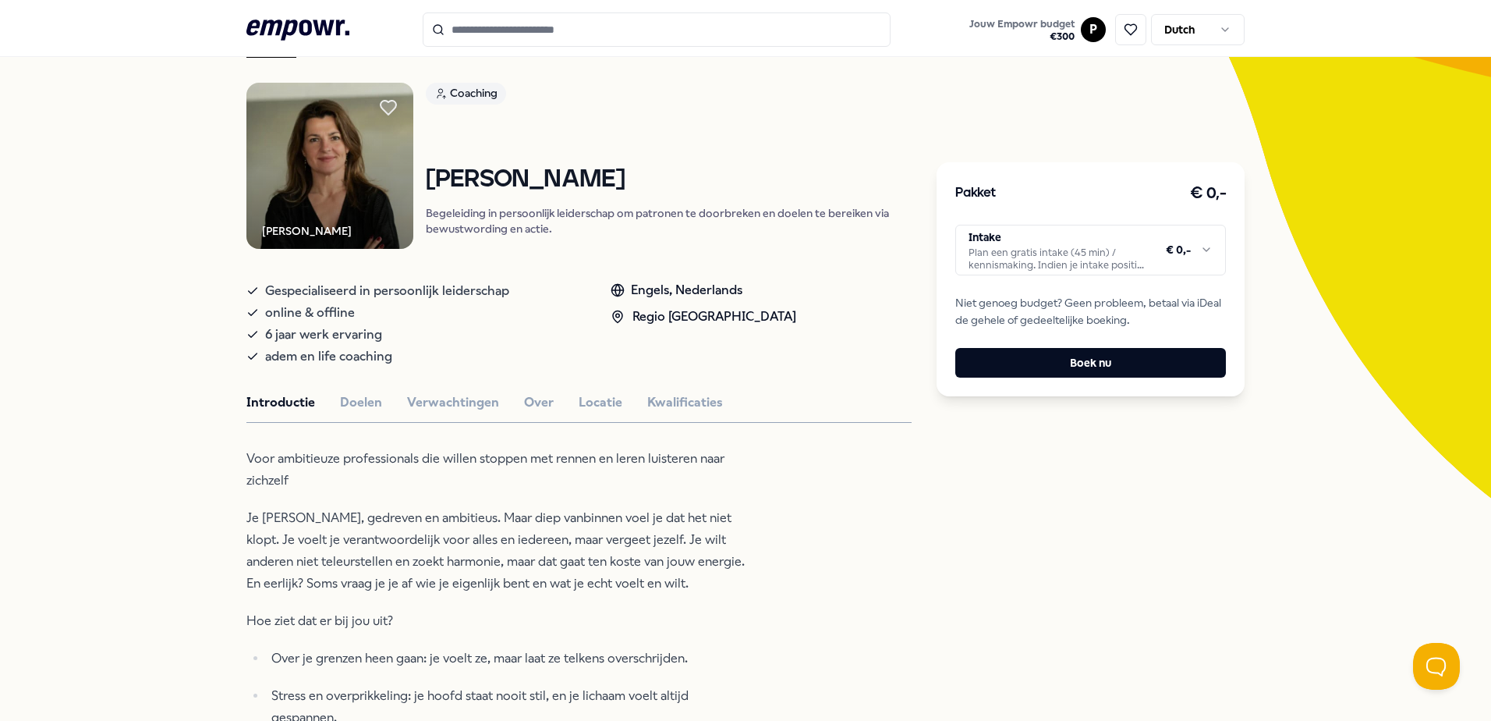
scroll to position [0, 0]
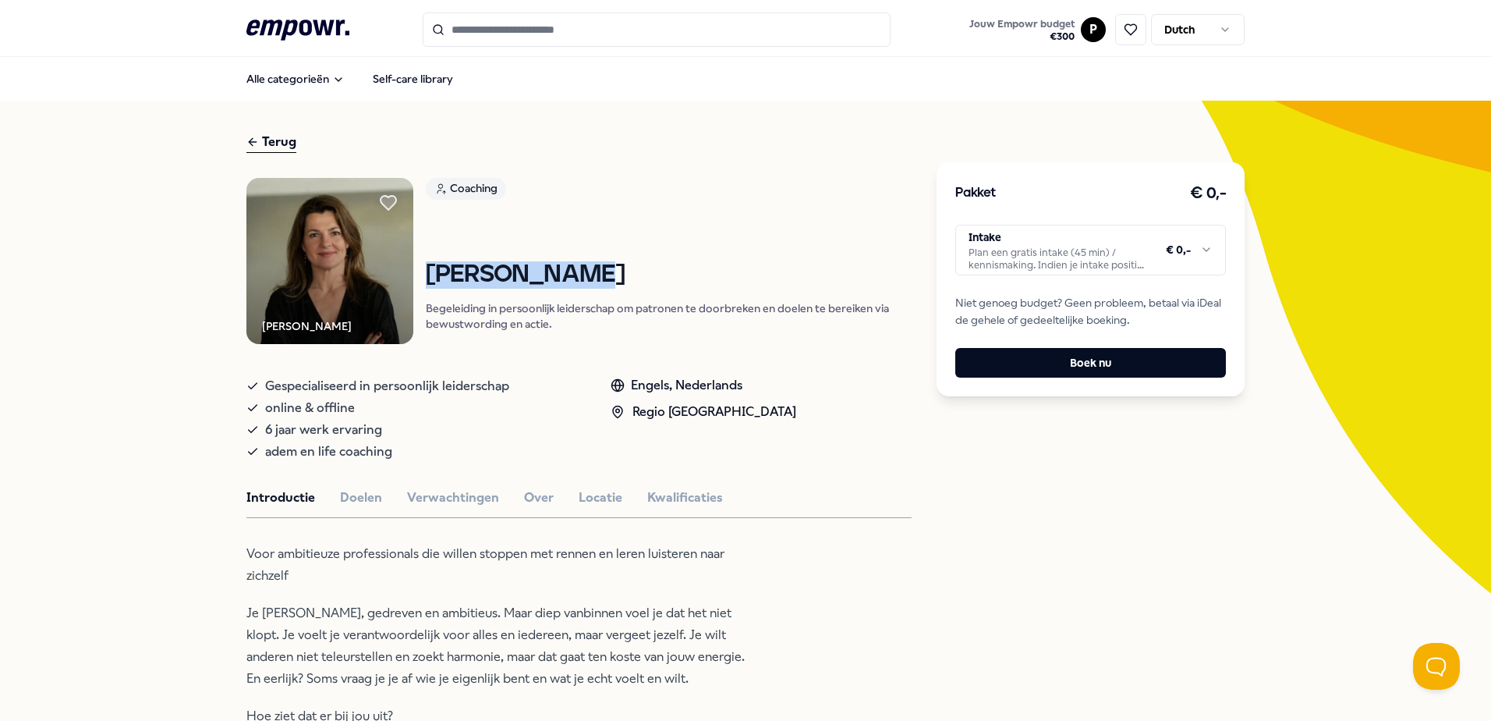
drag, startPoint x: 595, startPoint y: 272, endPoint x: 431, endPoint y: 271, distance: 164.6
click at [431, 271] on h1 "[PERSON_NAME]" at bounding box center [669, 274] width 487 height 27
copy h1 "[PERSON_NAME]"
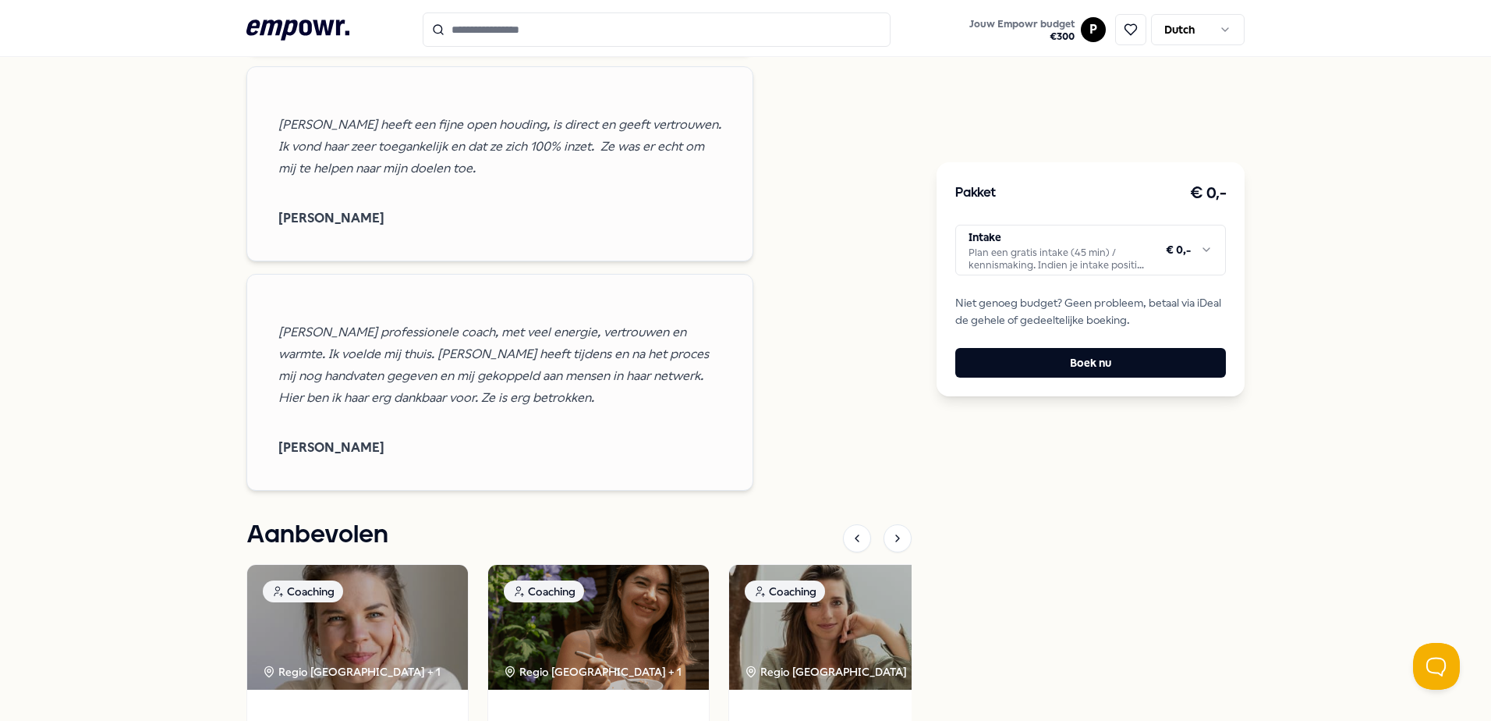
scroll to position [3437, 0]
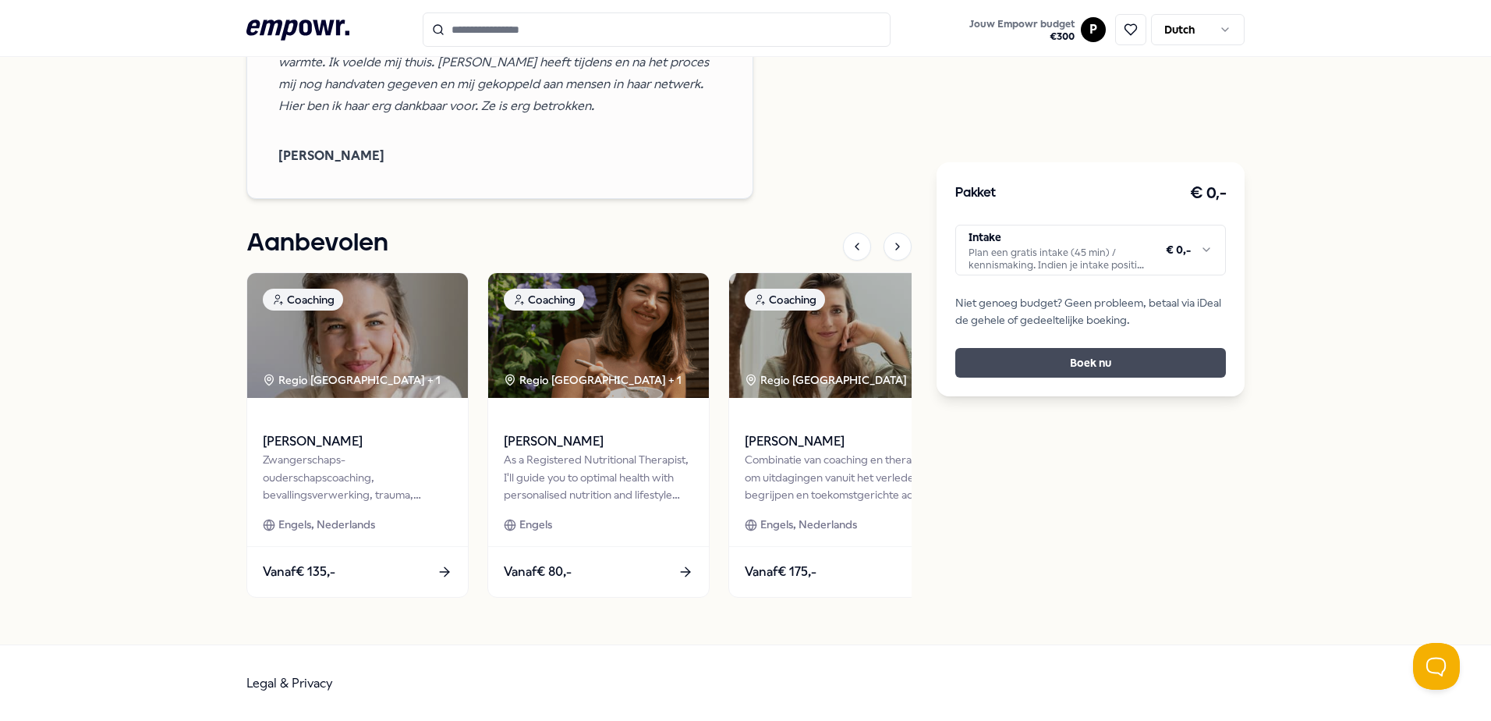
click at [1025, 364] on button "Boek nu" at bounding box center [1091, 363] width 271 height 30
